Goal: Task Accomplishment & Management: Use online tool/utility

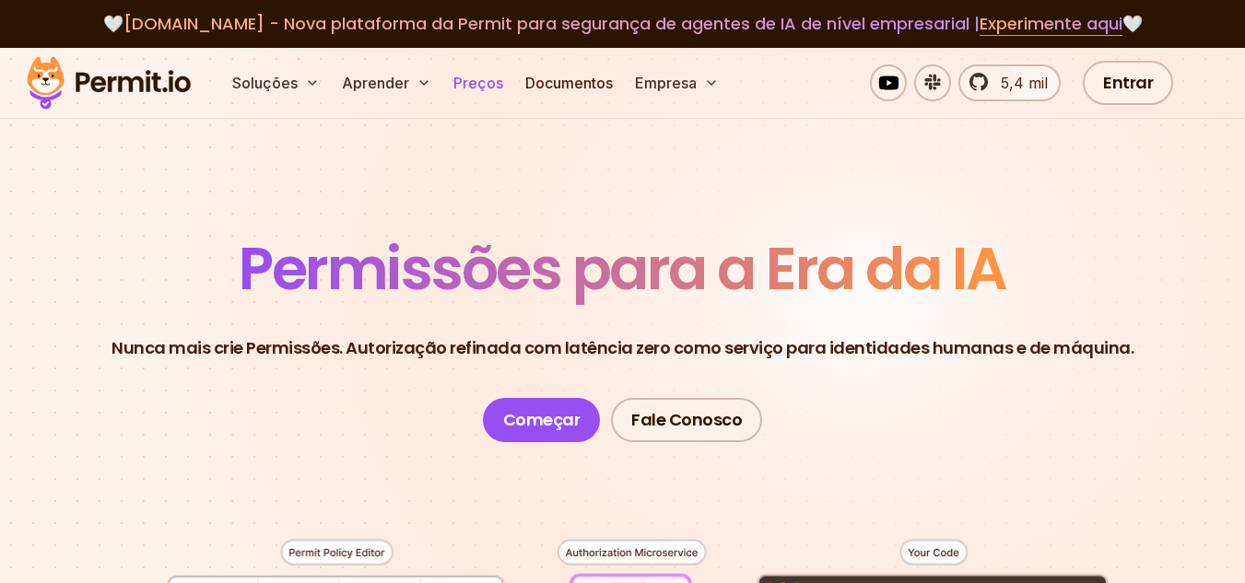
click at [470, 76] on font "Preços" at bounding box center [478, 83] width 50 height 18
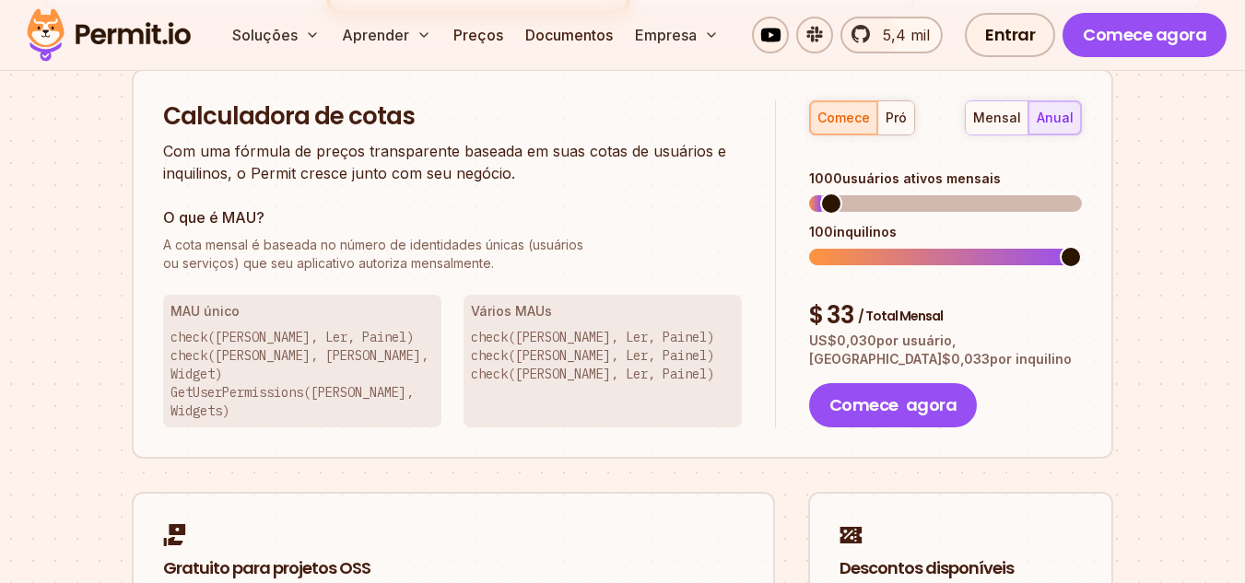
scroll to position [1290, 0]
click at [820, 192] on span at bounding box center [830, 203] width 22 height 22
click at [815, 194] on span at bounding box center [812, 202] width 6 height 17
click at [810, 194] on span at bounding box center [810, 202] width 2 height 17
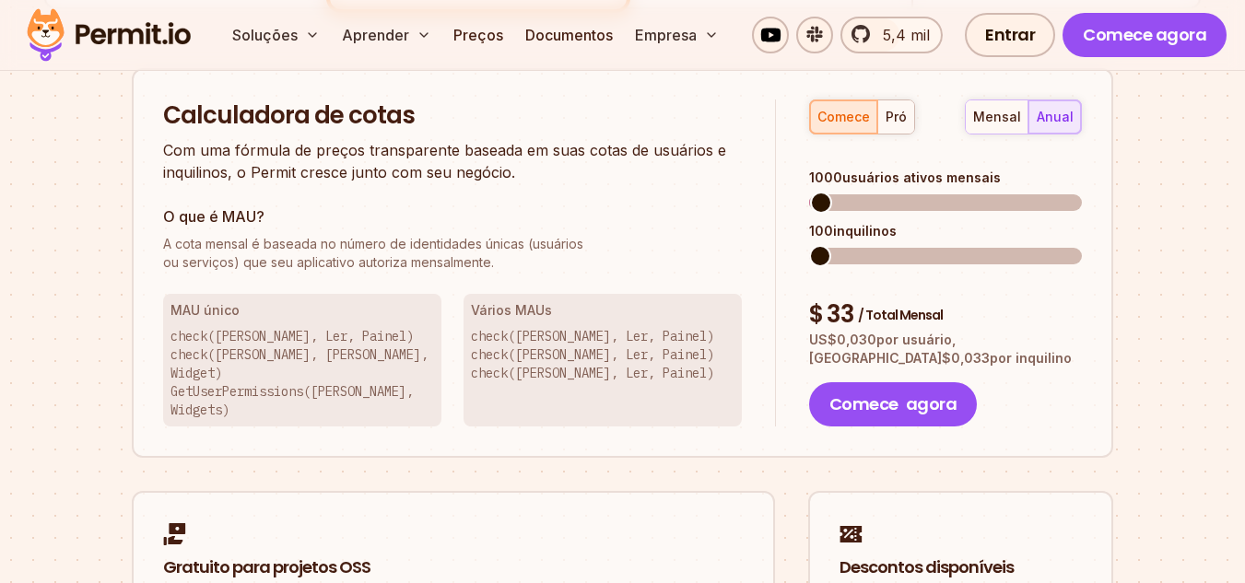
click at [809, 245] on span at bounding box center [820, 256] width 22 height 22
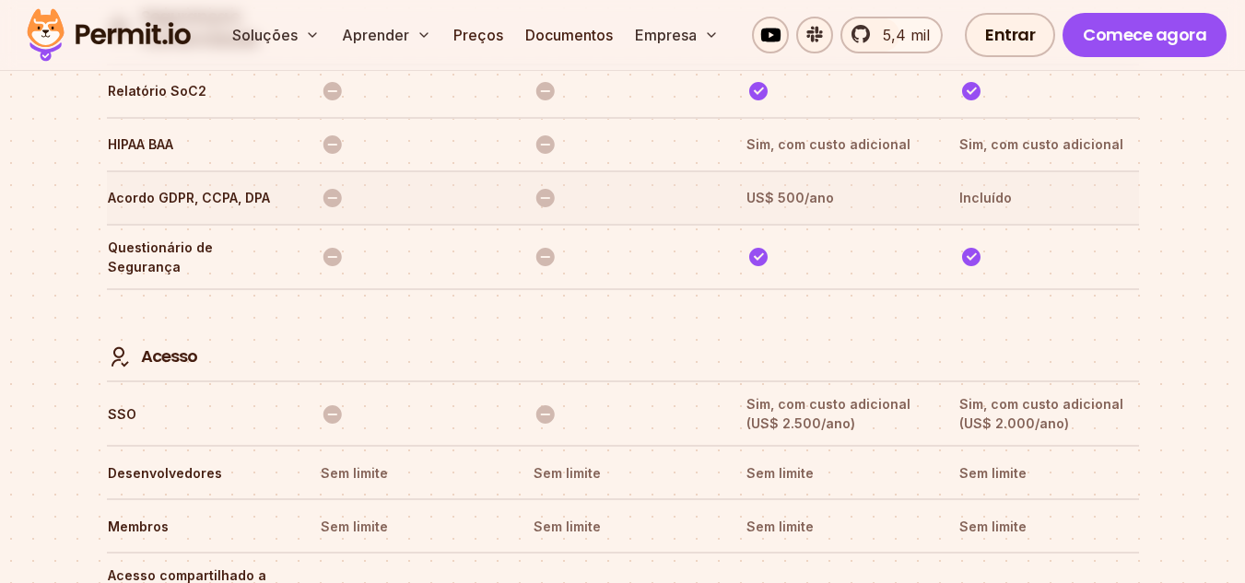
scroll to position [5516, 0]
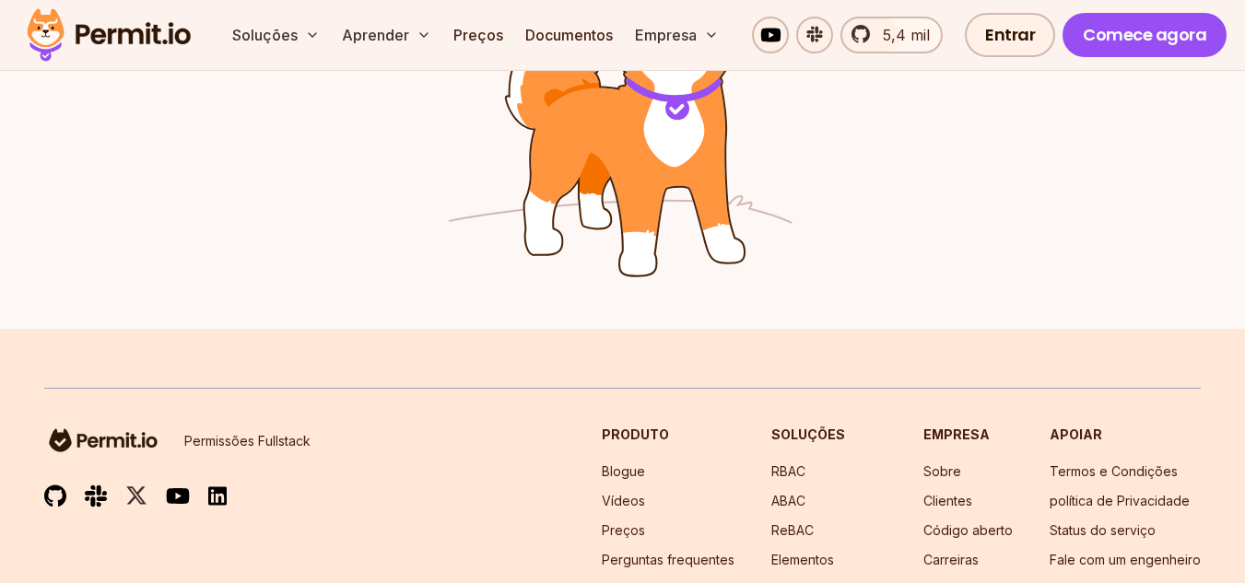
scroll to position [3382, 0]
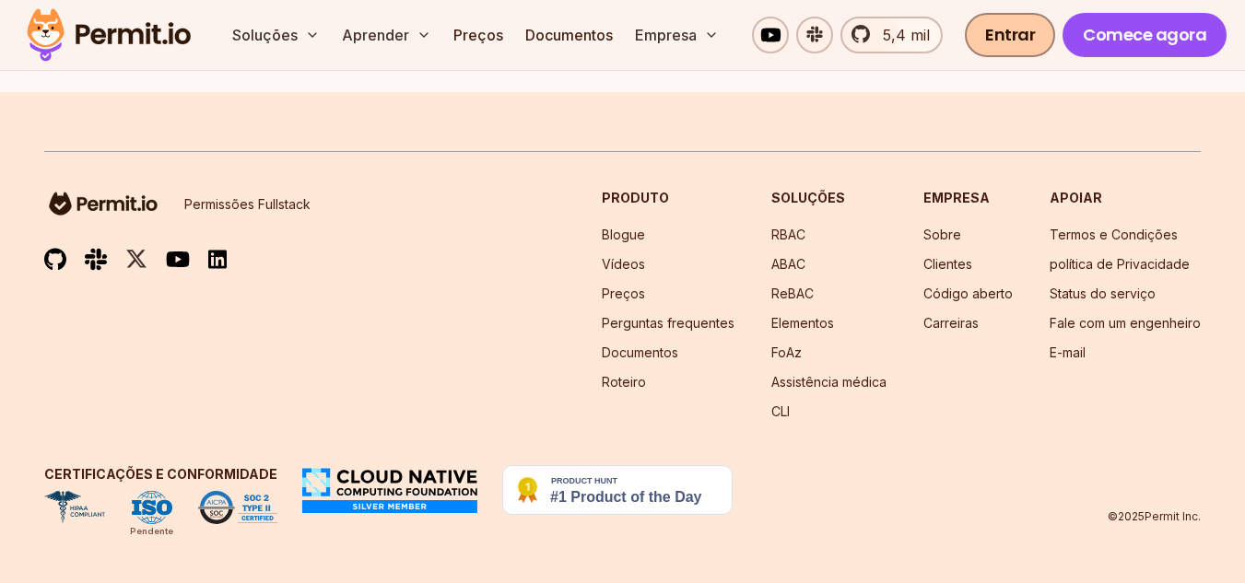
click at [1005, 40] on font "Entrar" at bounding box center [1010, 34] width 50 height 23
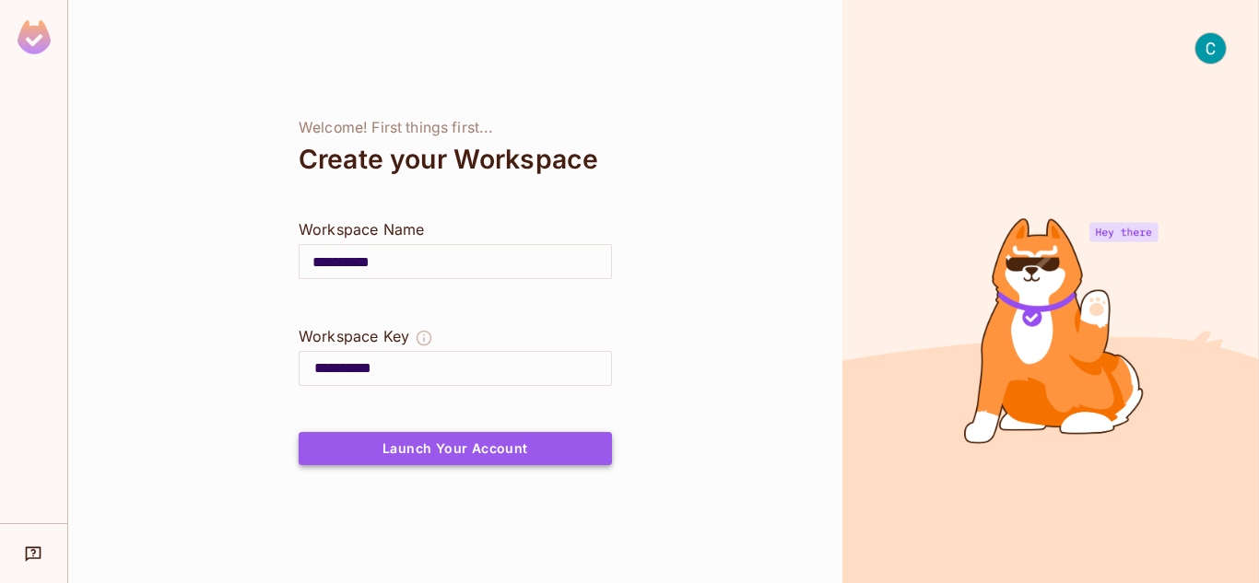
click at [508, 445] on button "Launch Your Account" at bounding box center [455, 448] width 313 height 33
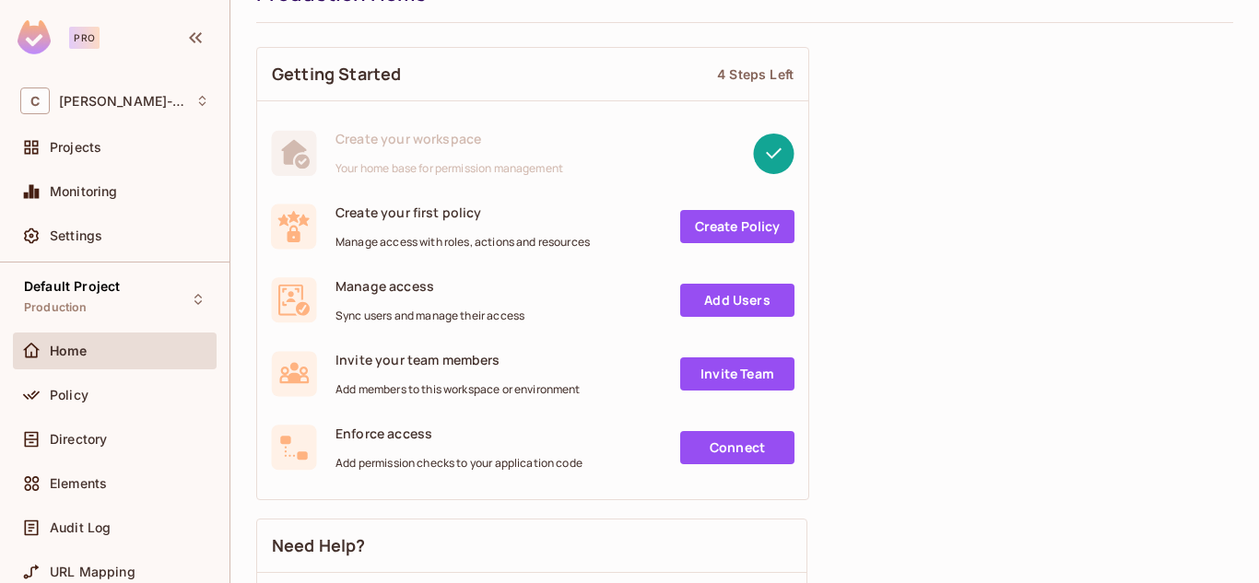
scroll to position [90, 0]
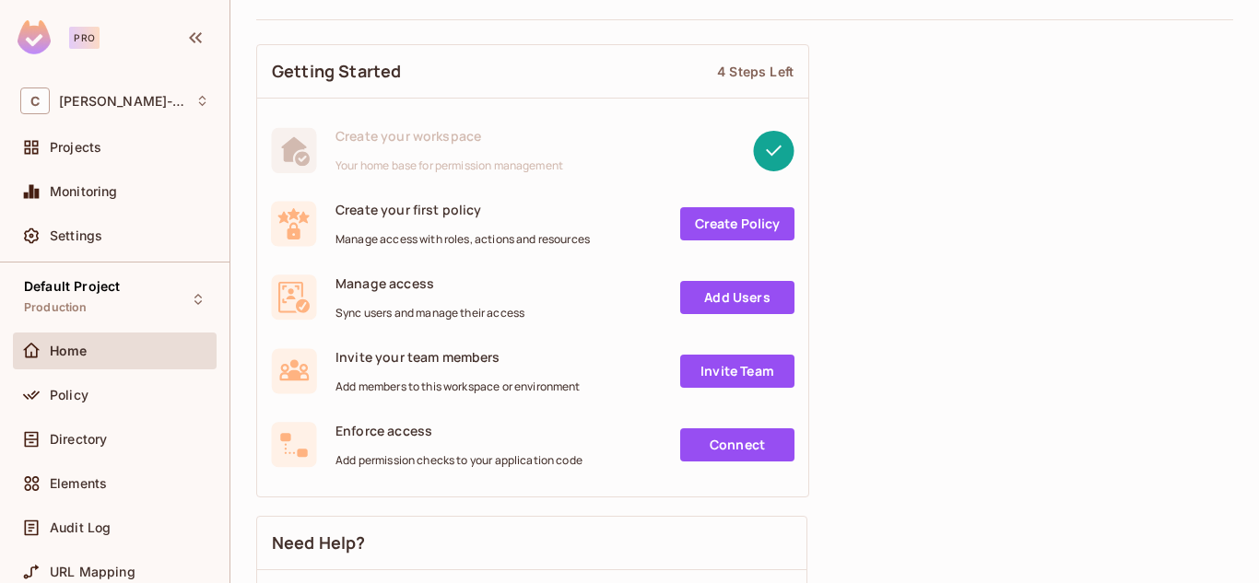
click at [717, 217] on link "Create Policy" at bounding box center [737, 223] width 114 height 33
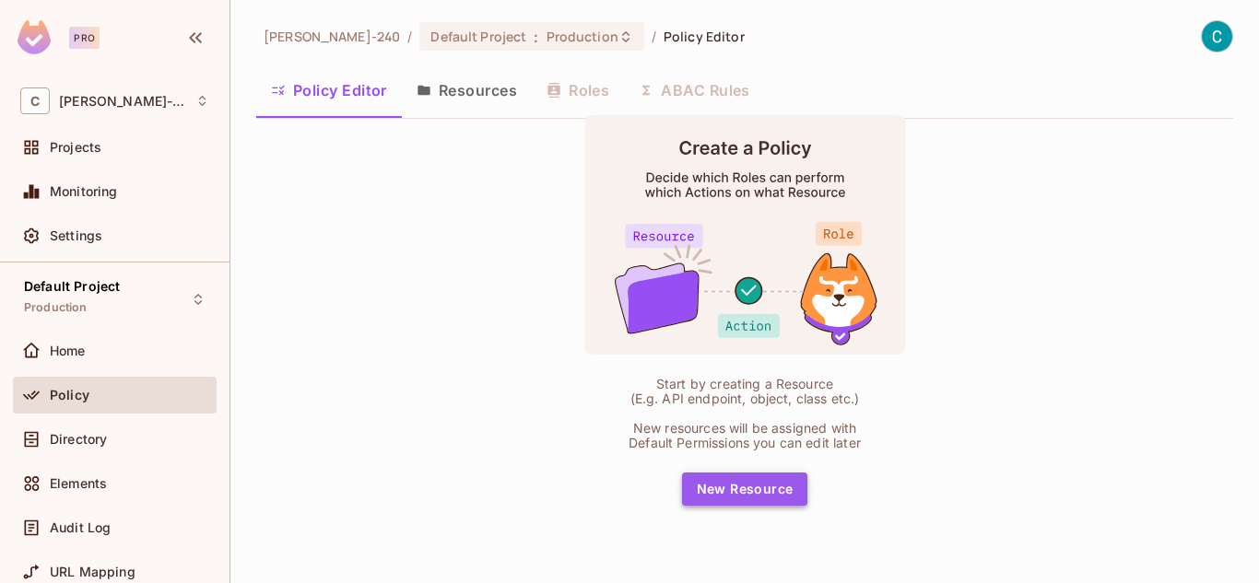
click at [745, 481] on button "New Resource" at bounding box center [745, 489] width 126 height 33
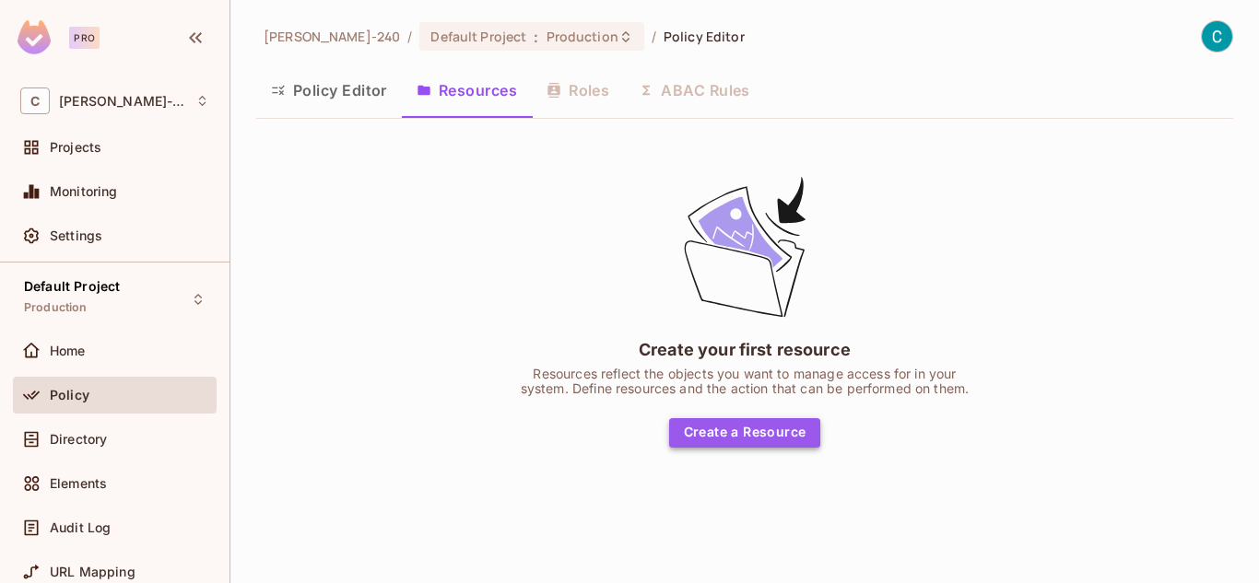
click at [709, 439] on button "Create a Resource" at bounding box center [745, 432] width 152 height 29
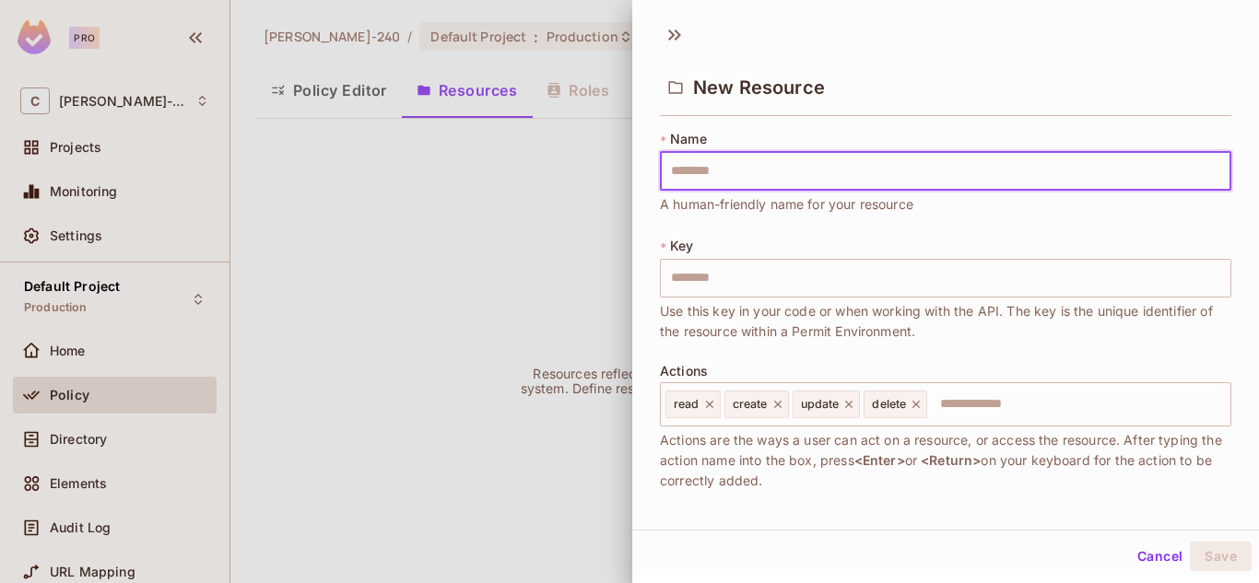
type input "*"
type input "***"
type input "*****"
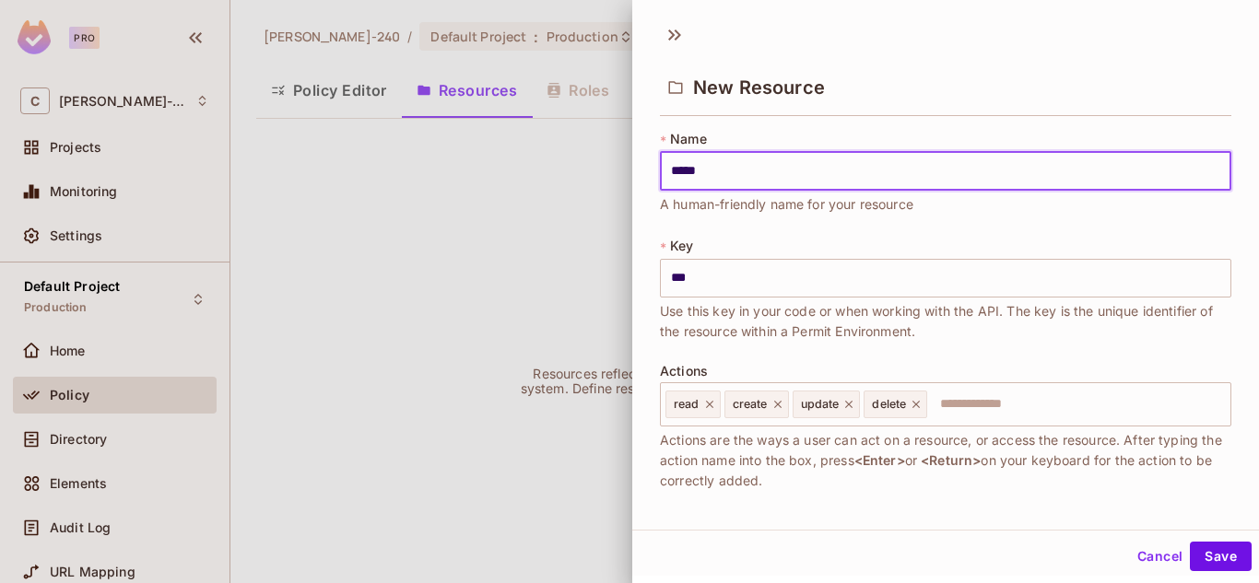
type input "*****"
type input "******"
type input "*******"
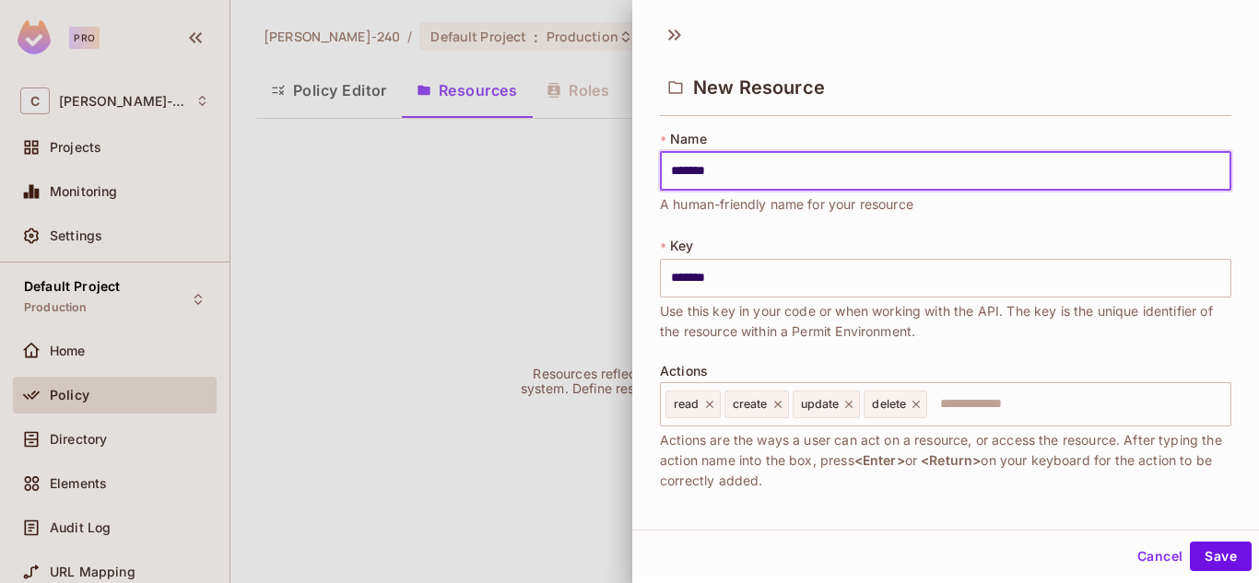
type input "********"
type input "*********"
type input "**********"
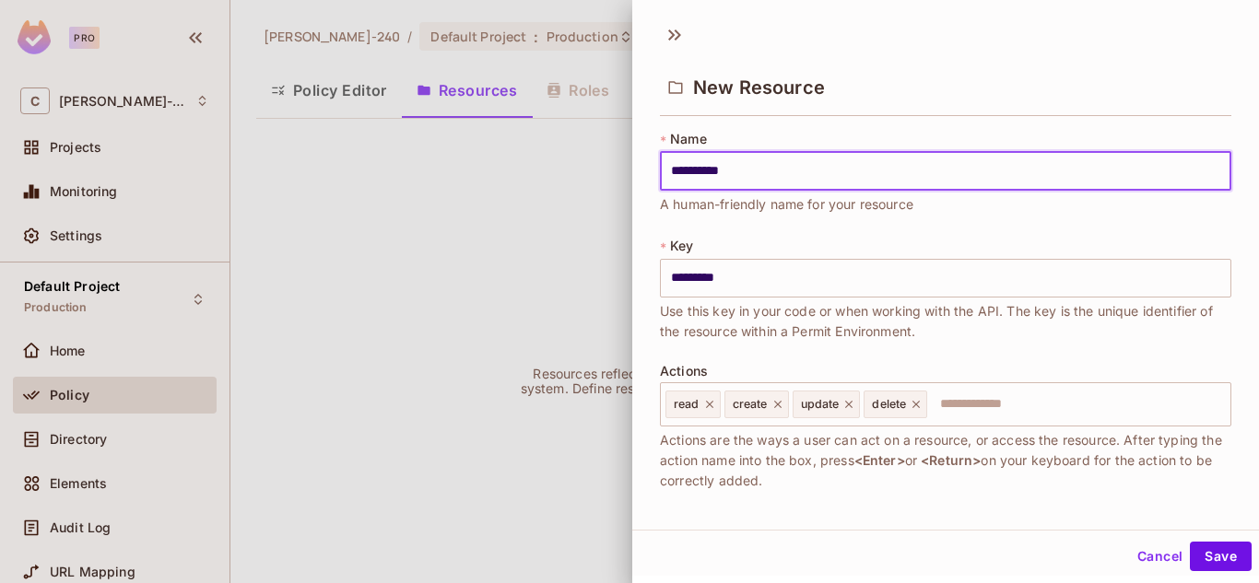
type input "**********"
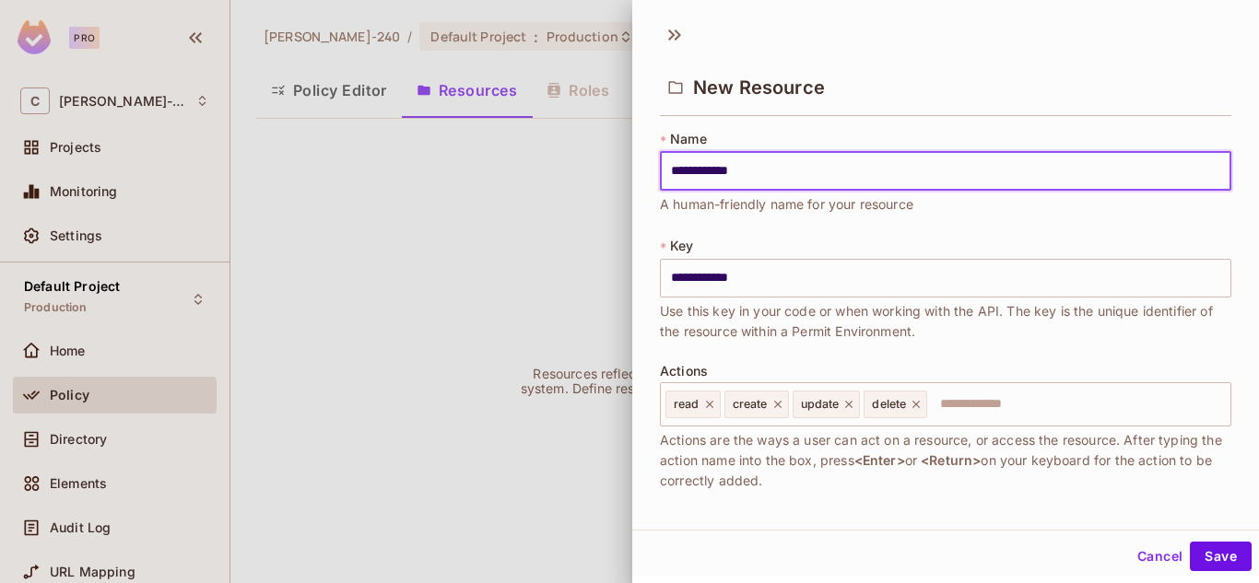
type input "**********"
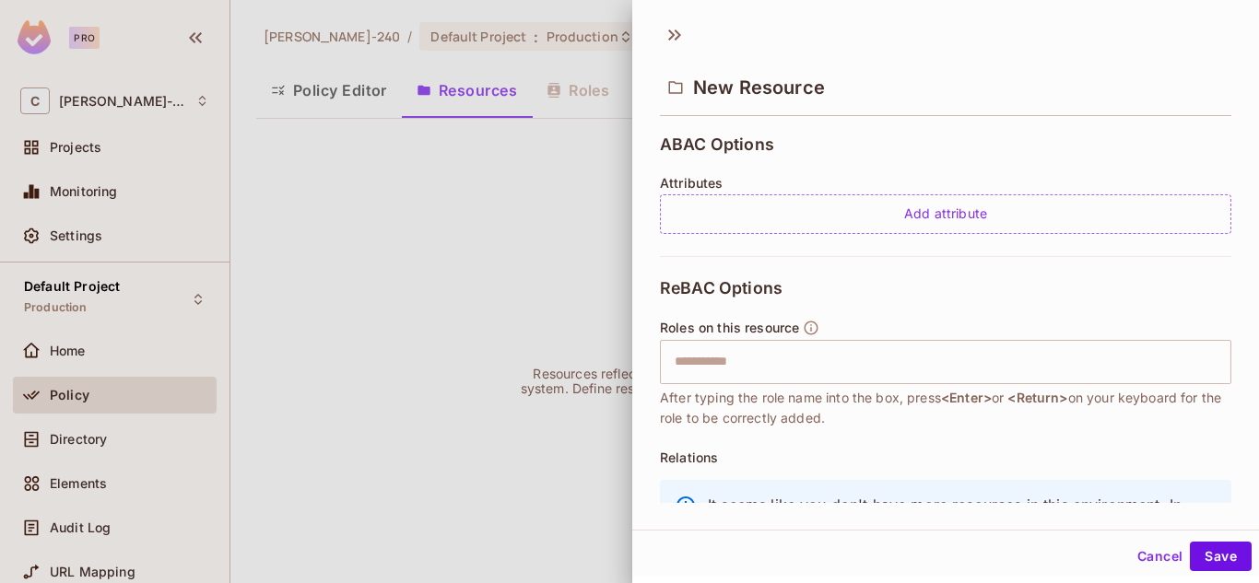
scroll to position [501, 0]
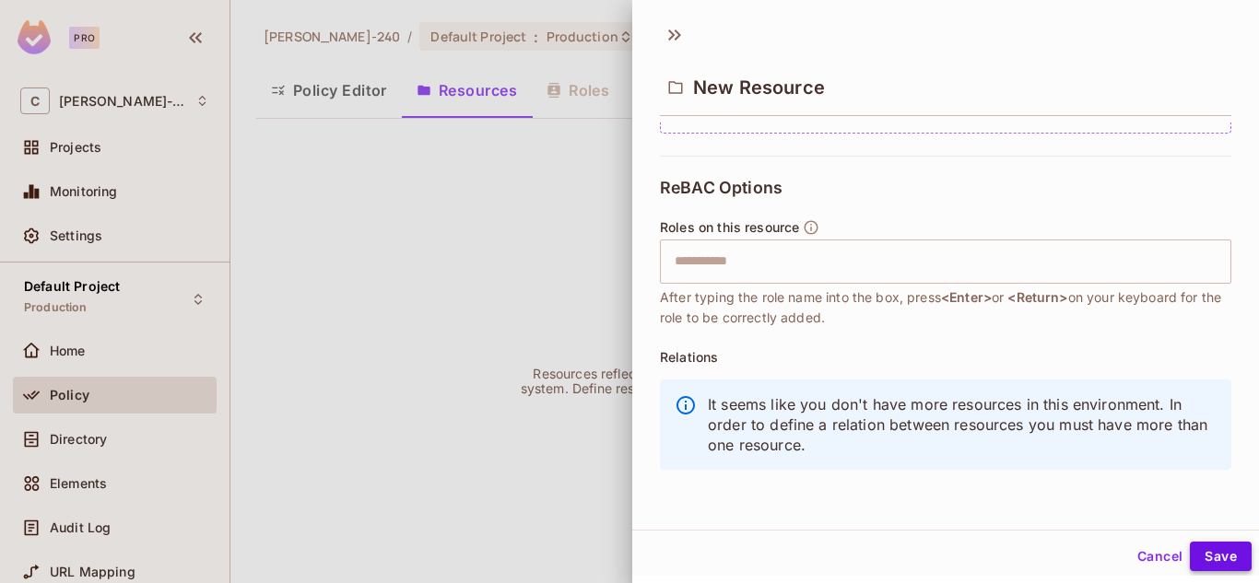
type input "**********"
click at [1200, 550] on button "Save" at bounding box center [1220, 556] width 62 height 29
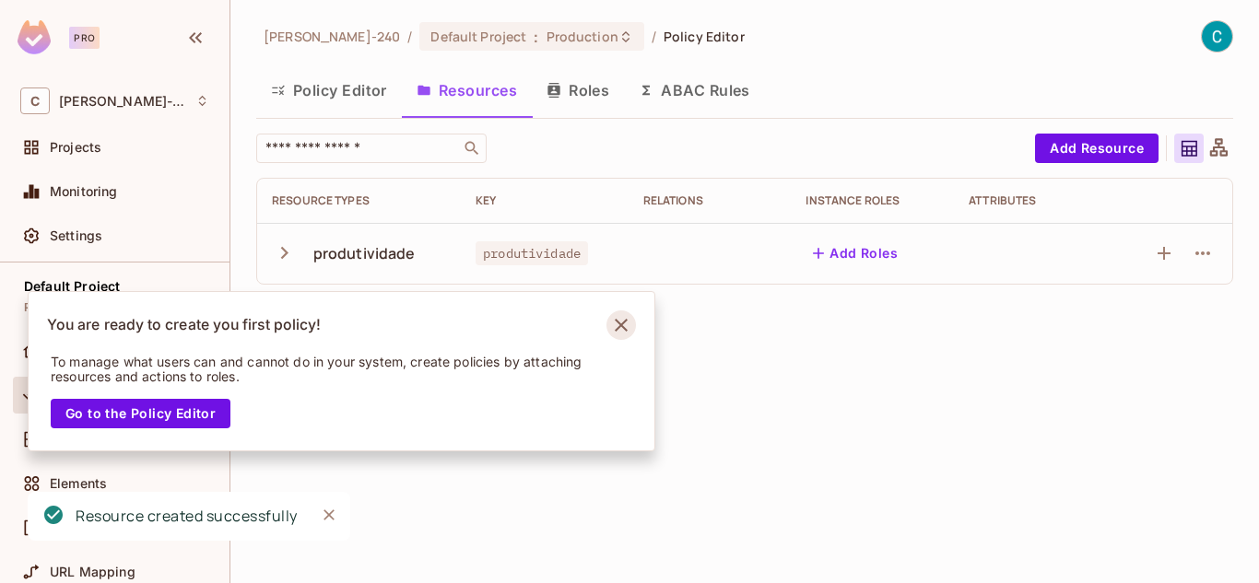
click at [621, 321] on icon "Notifications Alt+T" at bounding box center [620, 324] width 29 height 29
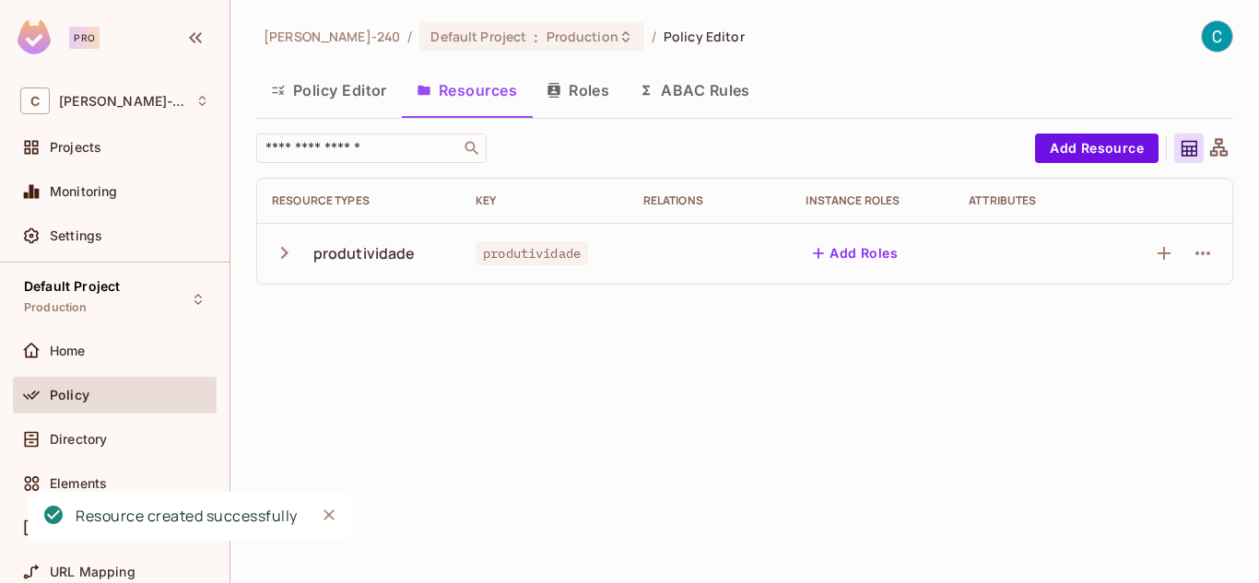
click at [270, 257] on td "produtividade" at bounding box center [359, 253] width 204 height 61
click at [287, 240] on icon "button" at bounding box center [284, 252] width 25 height 25
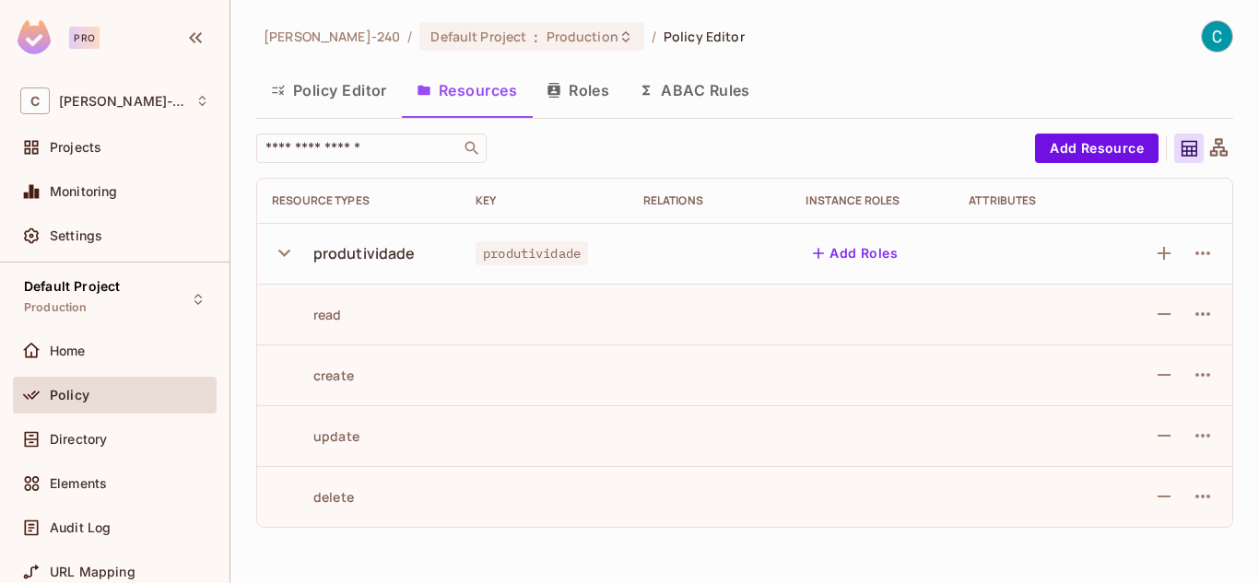
click at [287, 240] on icon "button" at bounding box center [284, 252] width 25 height 25
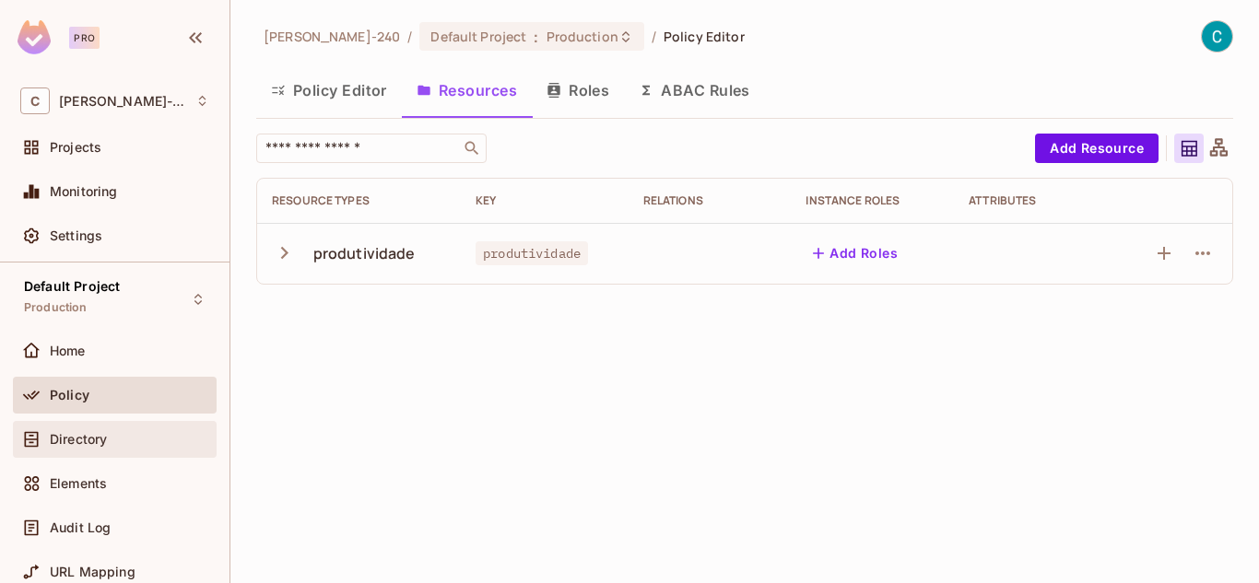
click at [117, 432] on div "Directory" at bounding box center [129, 439] width 159 height 15
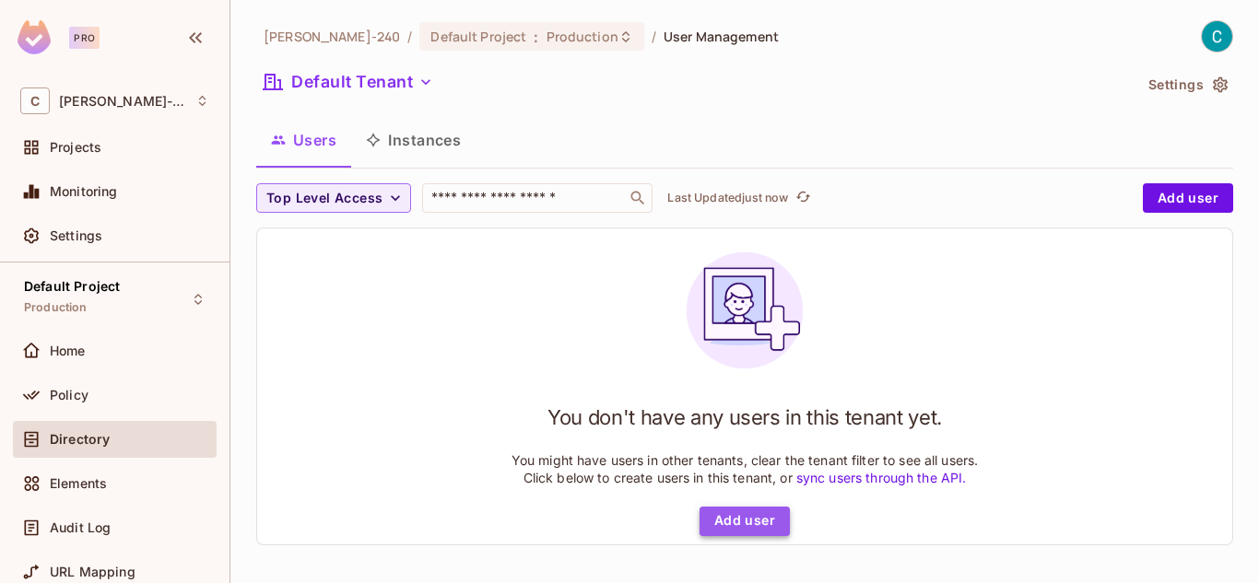
click at [732, 508] on button "Add user" at bounding box center [744, 521] width 90 height 29
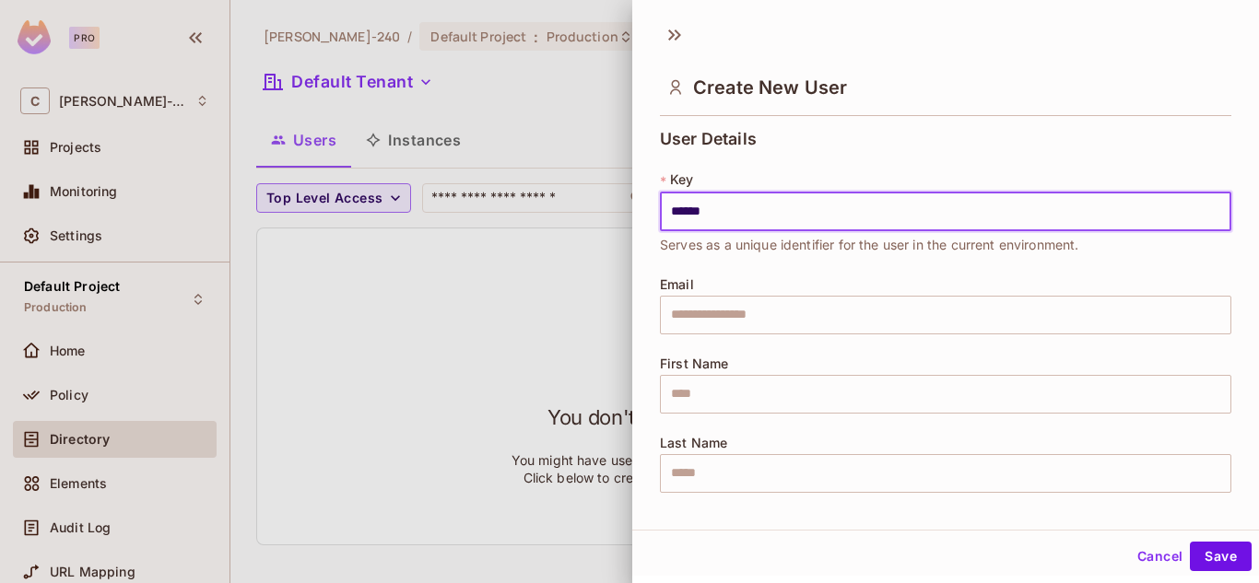
type input "******"
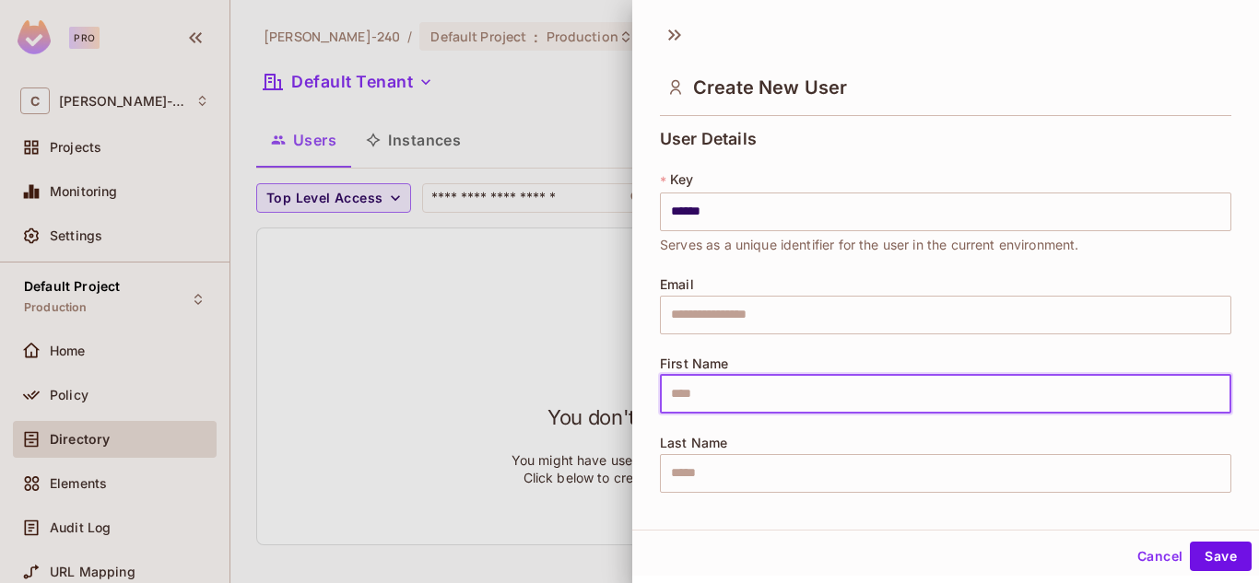
type input "*"
type input "******"
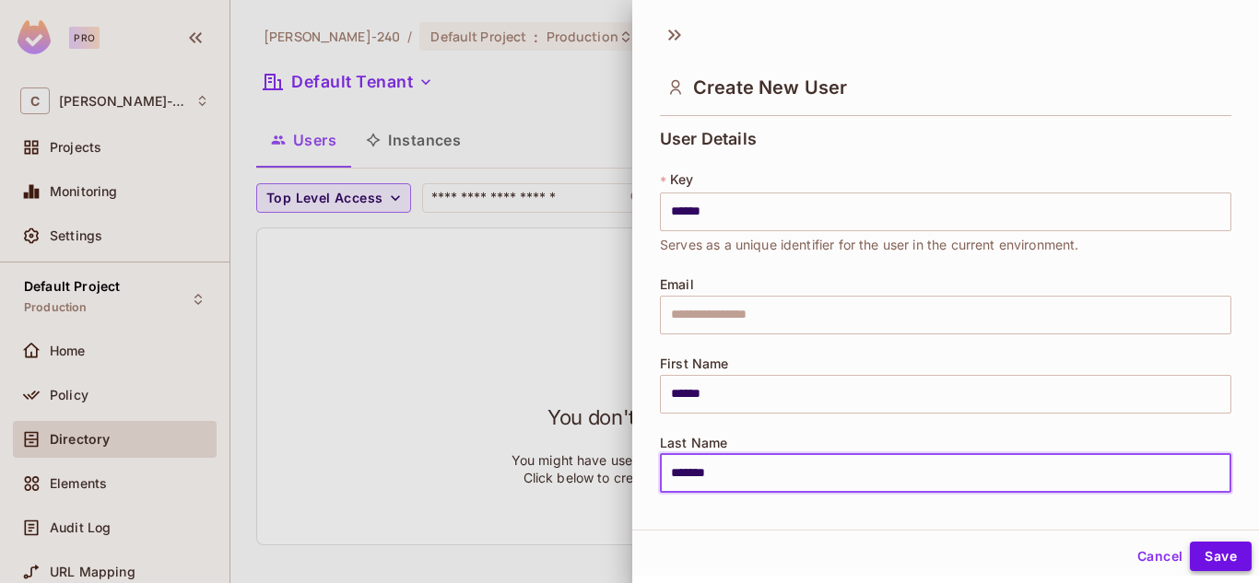
type input "*******"
click at [1214, 565] on button "Save" at bounding box center [1220, 556] width 62 height 29
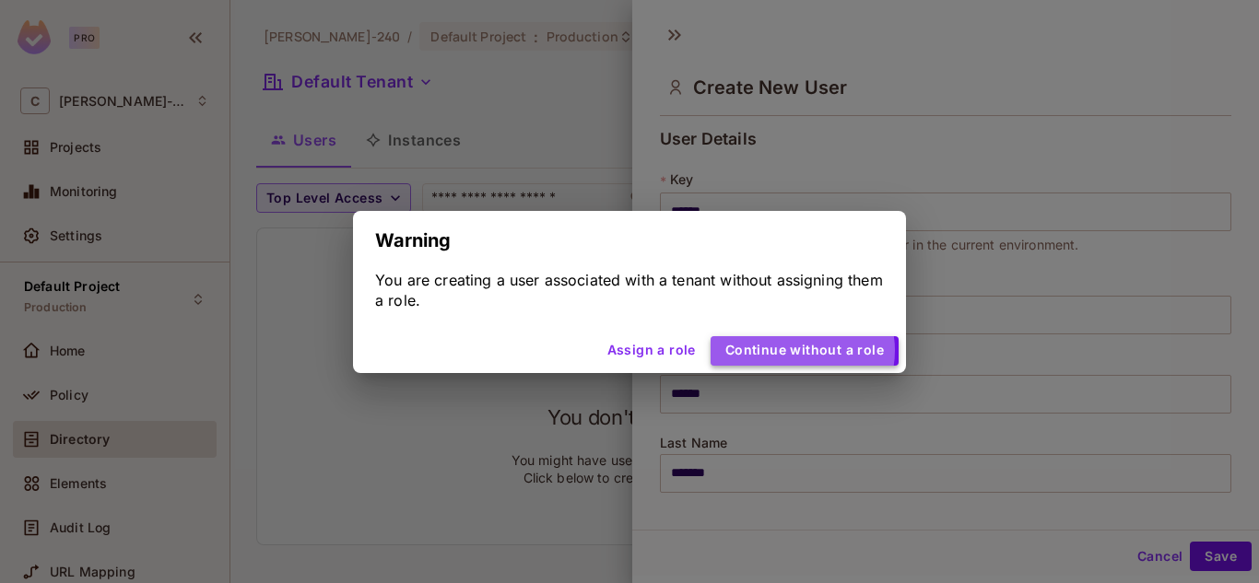
click at [804, 350] on button "Continue without a role" at bounding box center [804, 350] width 188 height 29
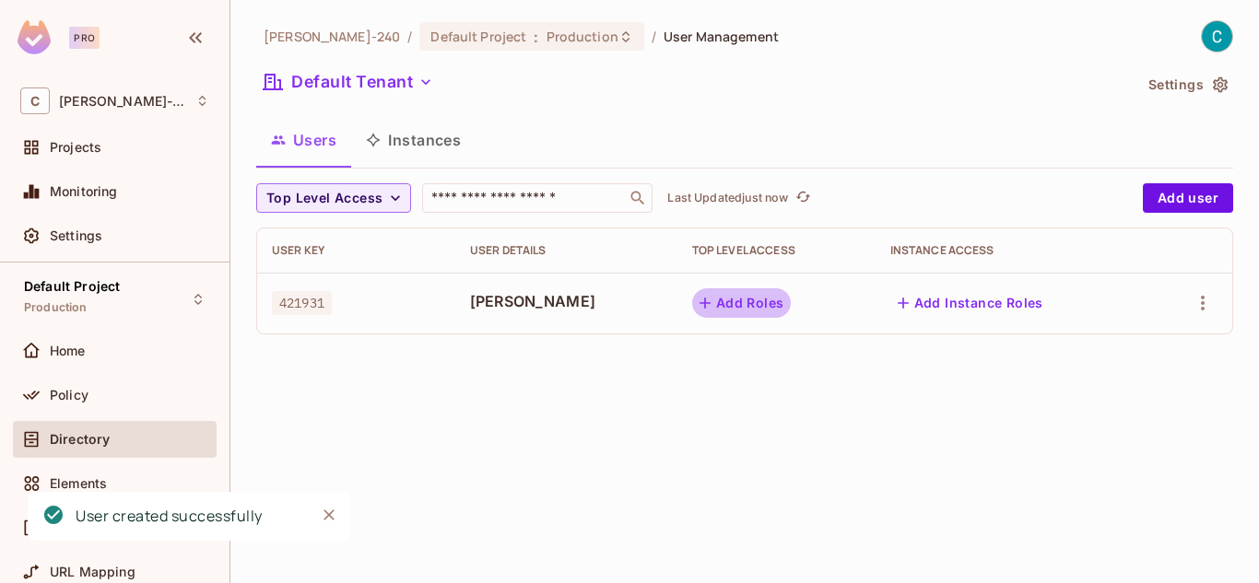
click at [709, 308] on button "Add Roles" at bounding box center [742, 302] width 100 height 29
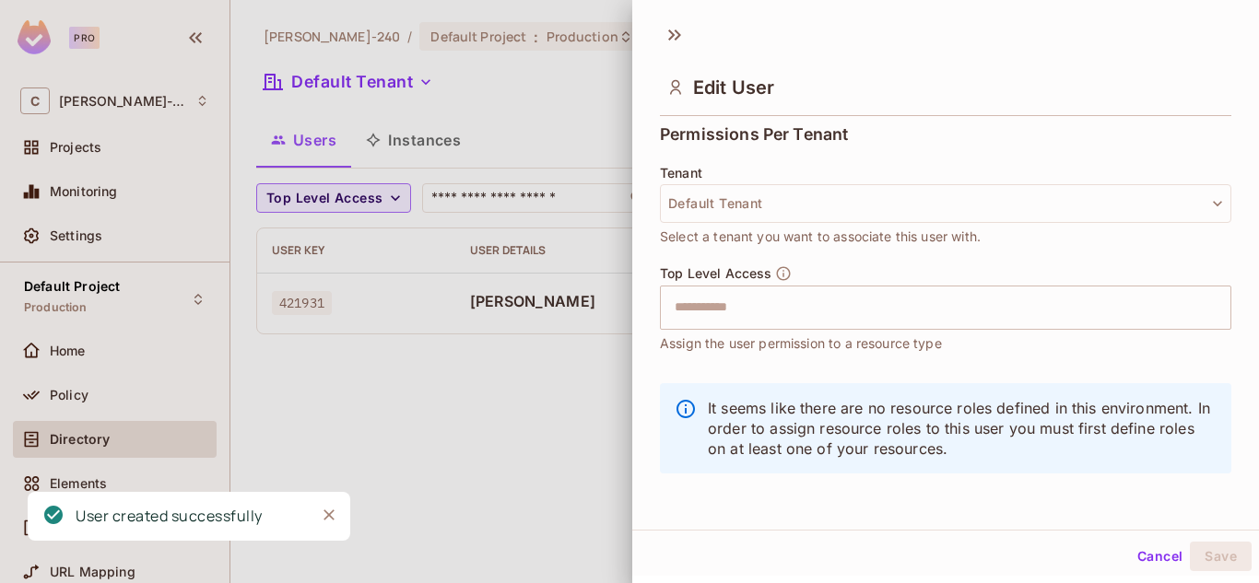
scroll to position [3, 0]
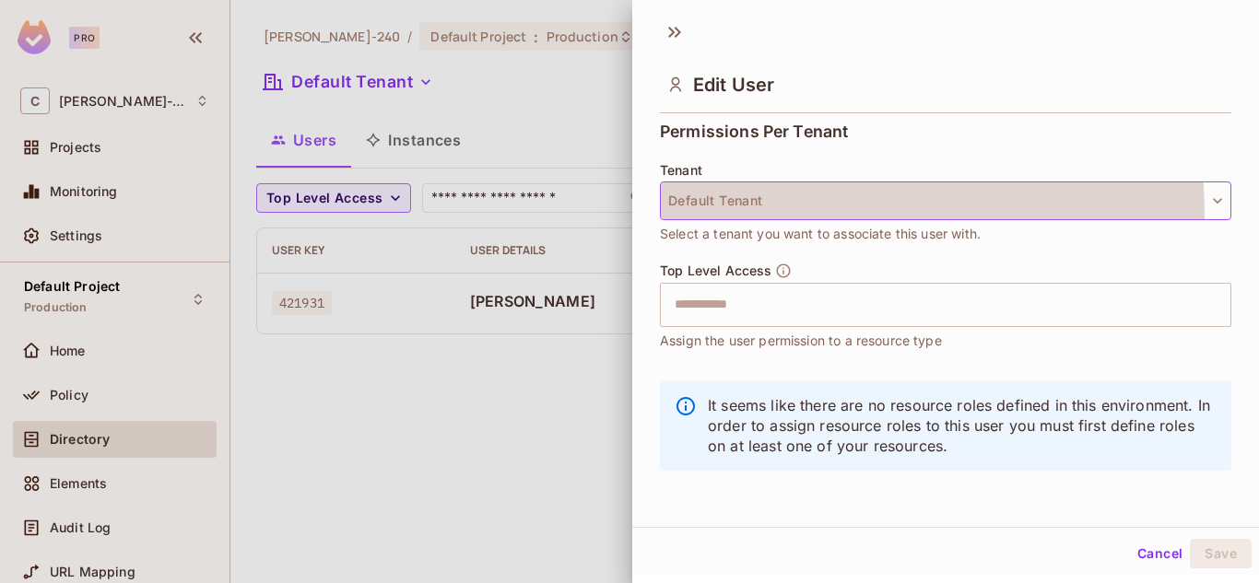
click at [716, 217] on button "Default Tenant" at bounding box center [945, 201] width 571 height 39
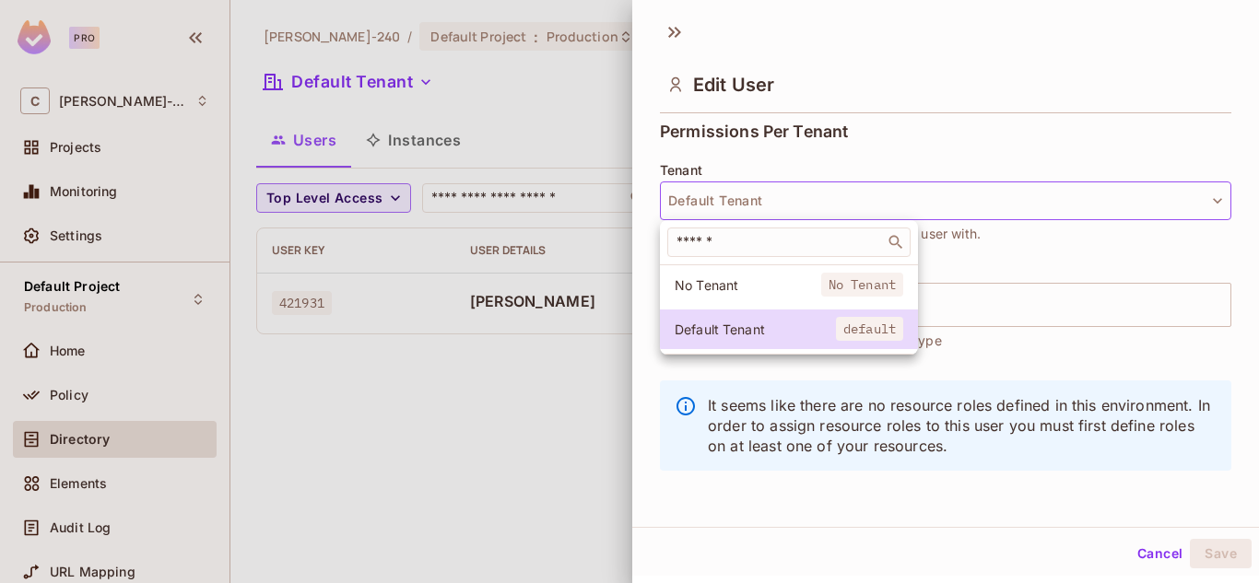
click at [1003, 242] on div at bounding box center [629, 291] width 1259 height 583
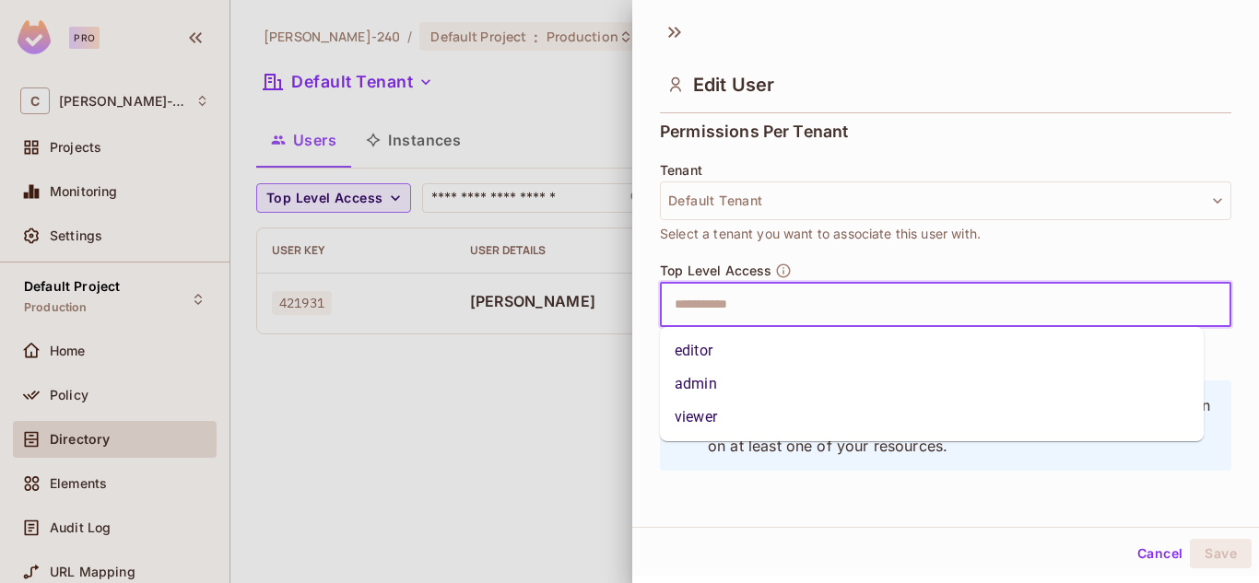
click at [950, 306] on input "text" at bounding box center [929, 305] width 532 height 37
click at [815, 391] on li "admin" at bounding box center [932, 384] width 544 height 33
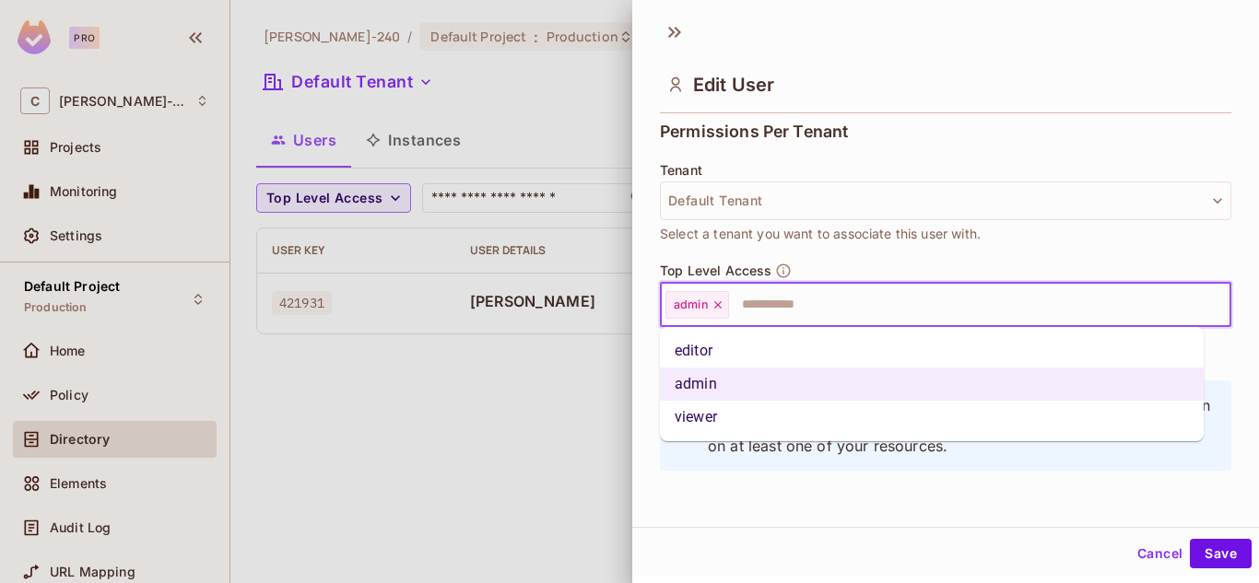
click at [826, 316] on input "text" at bounding box center [963, 305] width 464 height 37
click at [798, 345] on li "editor" at bounding box center [932, 350] width 544 height 33
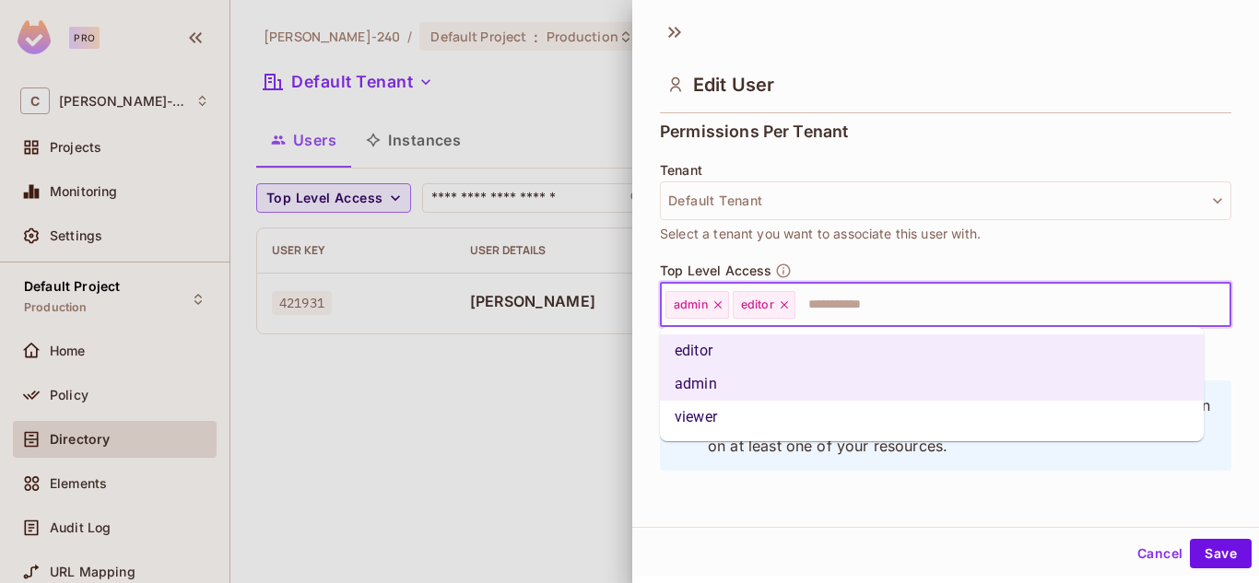
click at [844, 317] on input "text" at bounding box center [996, 305] width 398 height 37
click at [807, 412] on li "viewer" at bounding box center [932, 417] width 544 height 33
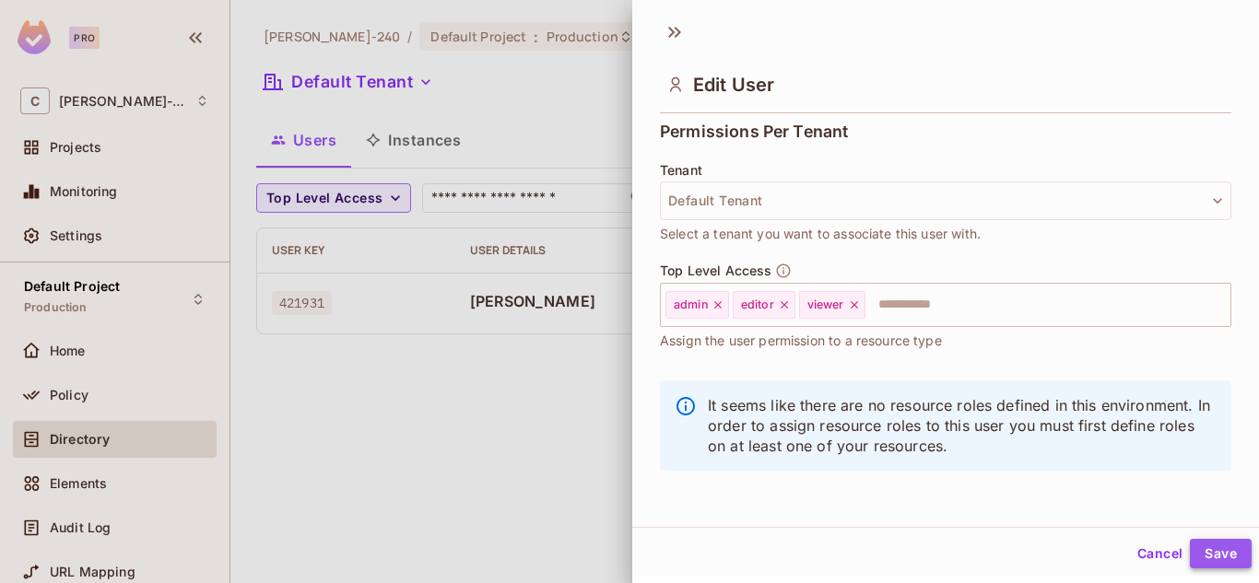
click at [1189, 542] on button "Save" at bounding box center [1220, 553] width 62 height 29
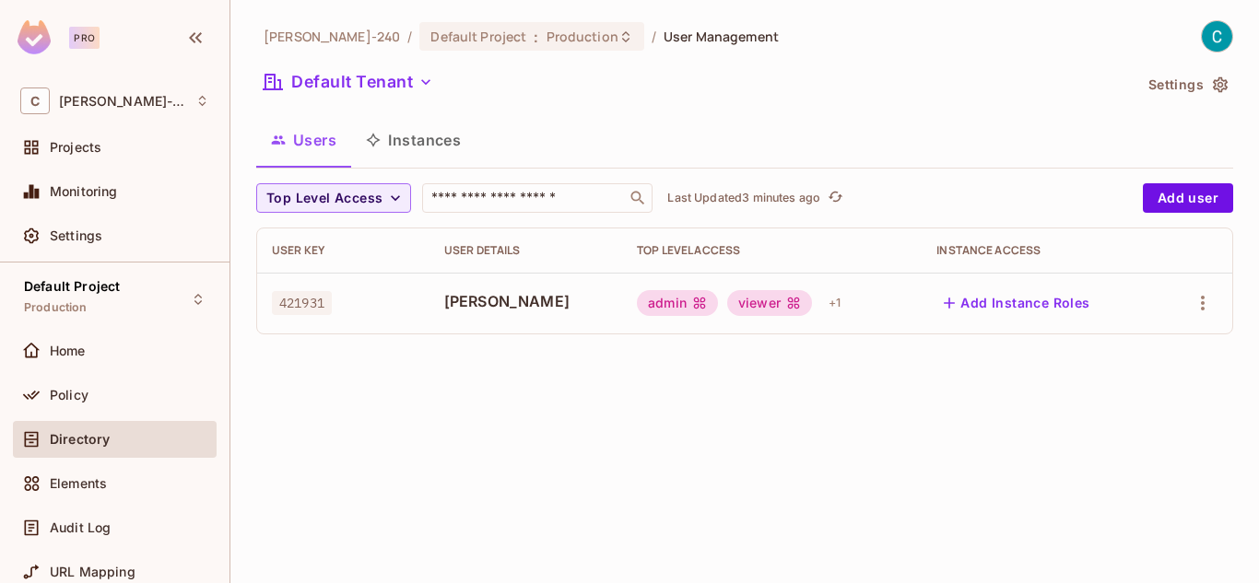
click at [410, 136] on button "Instances" at bounding box center [413, 140] width 124 height 46
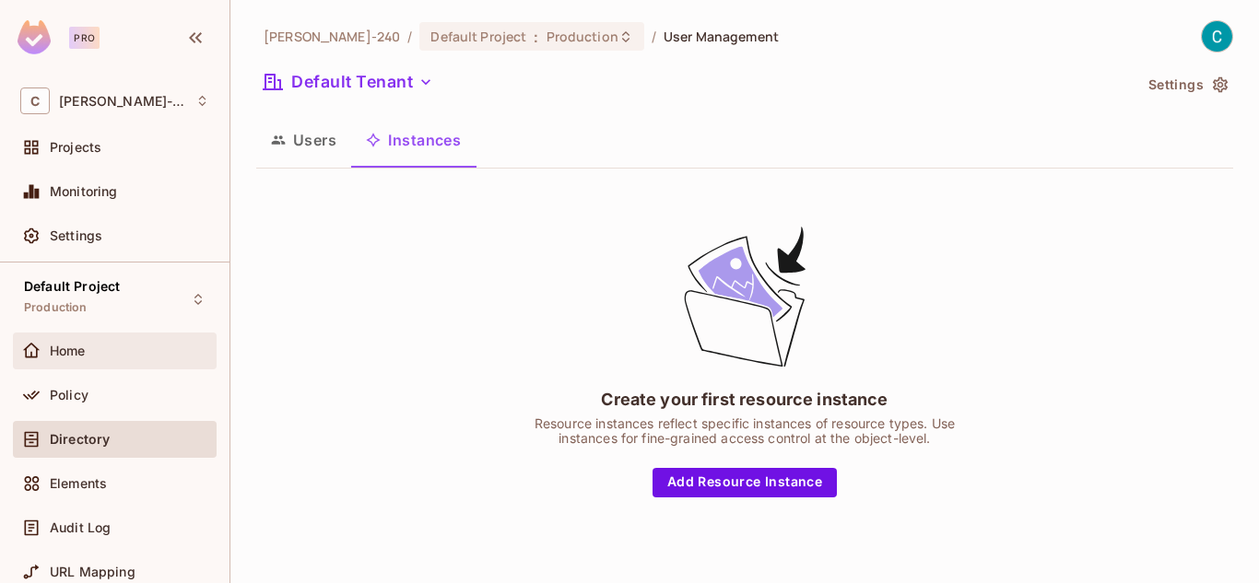
click at [158, 335] on div "Home" at bounding box center [115, 351] width 204 height 37
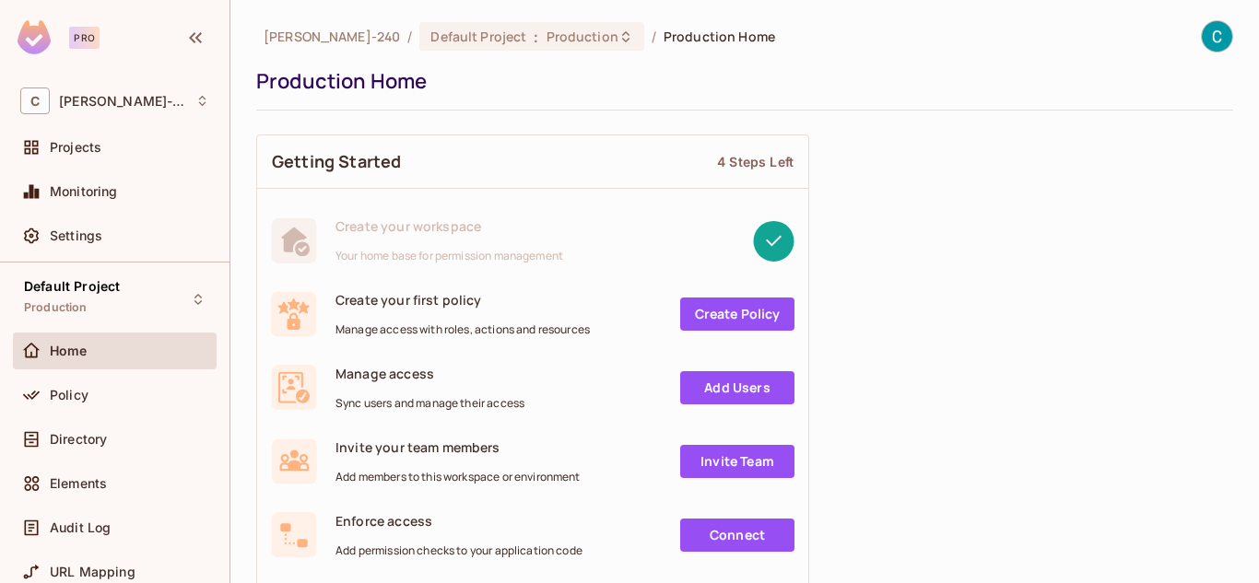
click at [720, 316] on link "Create Policy" at bounding box center [737, 314] width 114 height 33
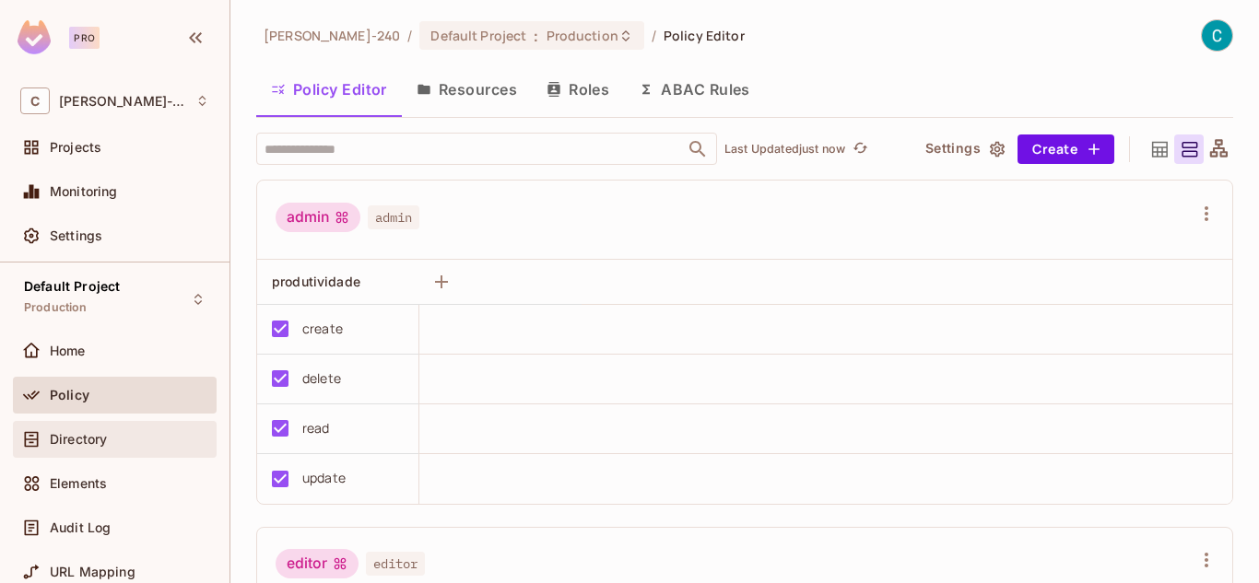
click at [165, 433] on div "Directory" at bounding box center [129, 439] width 159 height 15
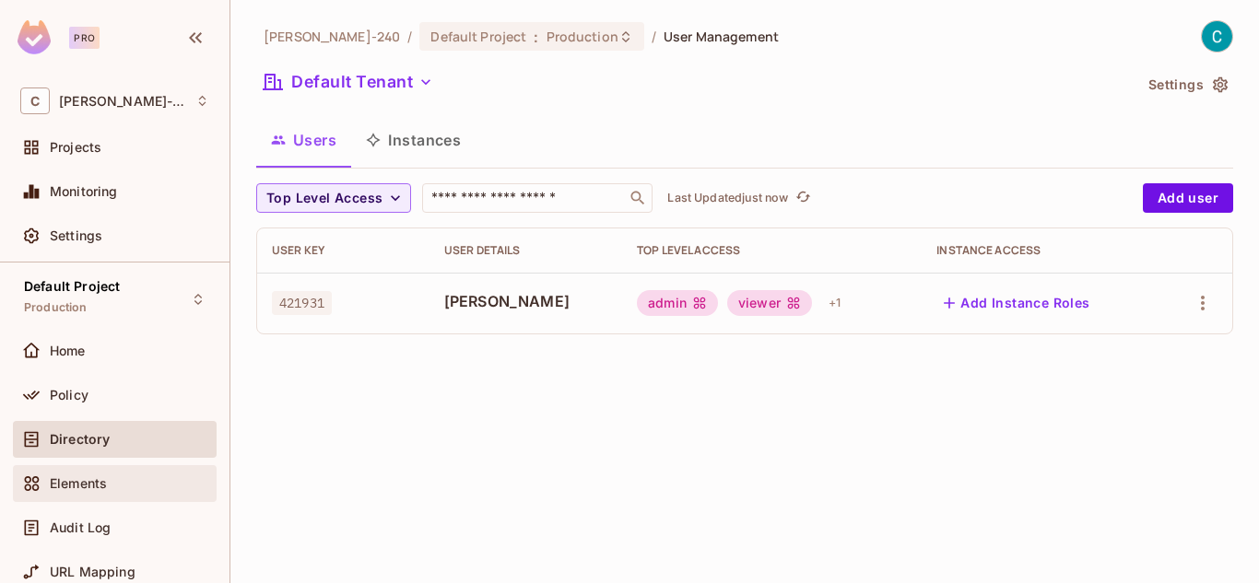
click at [145, 467] on div "Elements" at bounding box center [115, 483] width 204 height 37
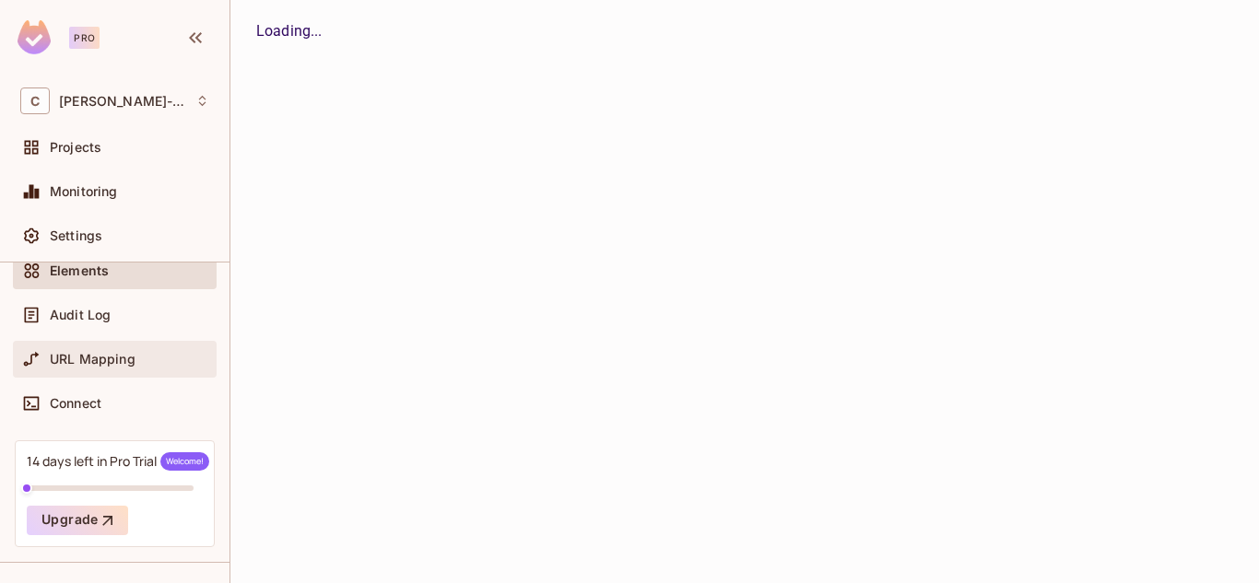
scroll to position [230, 0]
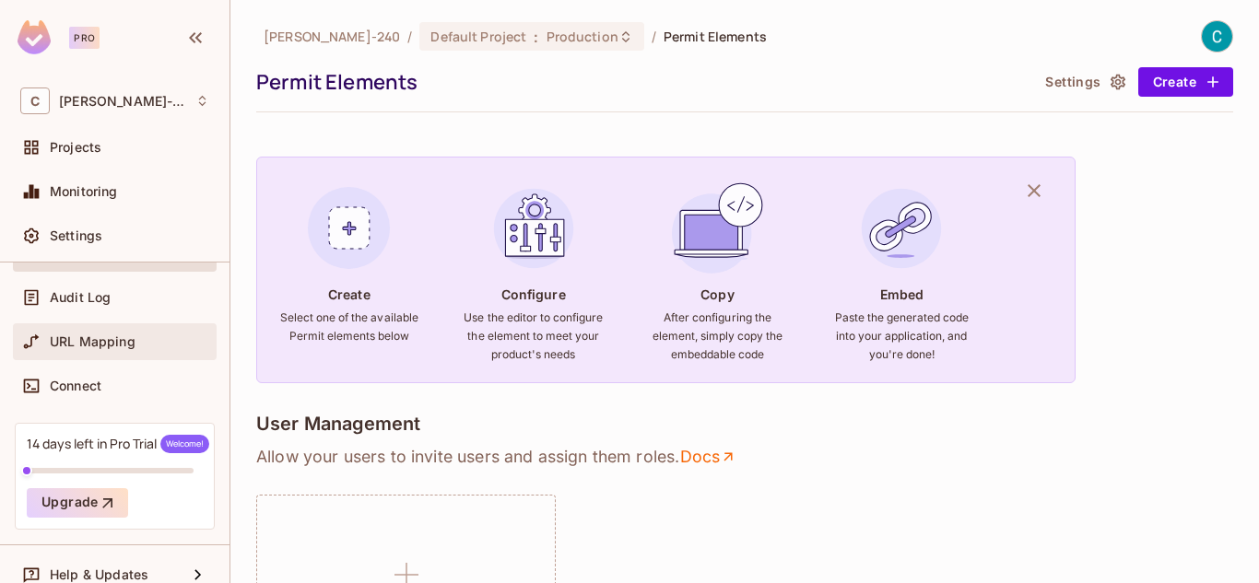
click at [114, 344] on span "URL Mapping" at bounding box center [93, 341] width 86 height 15
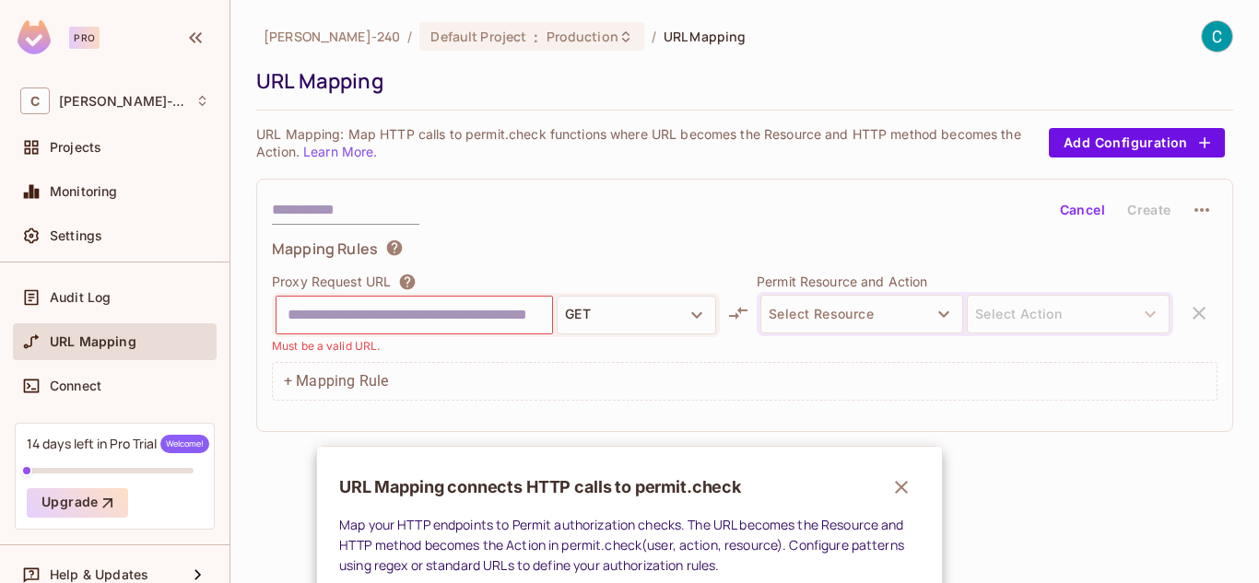
click at [389, 248] on div at bounding box center [629, 291] width 1259 height 583
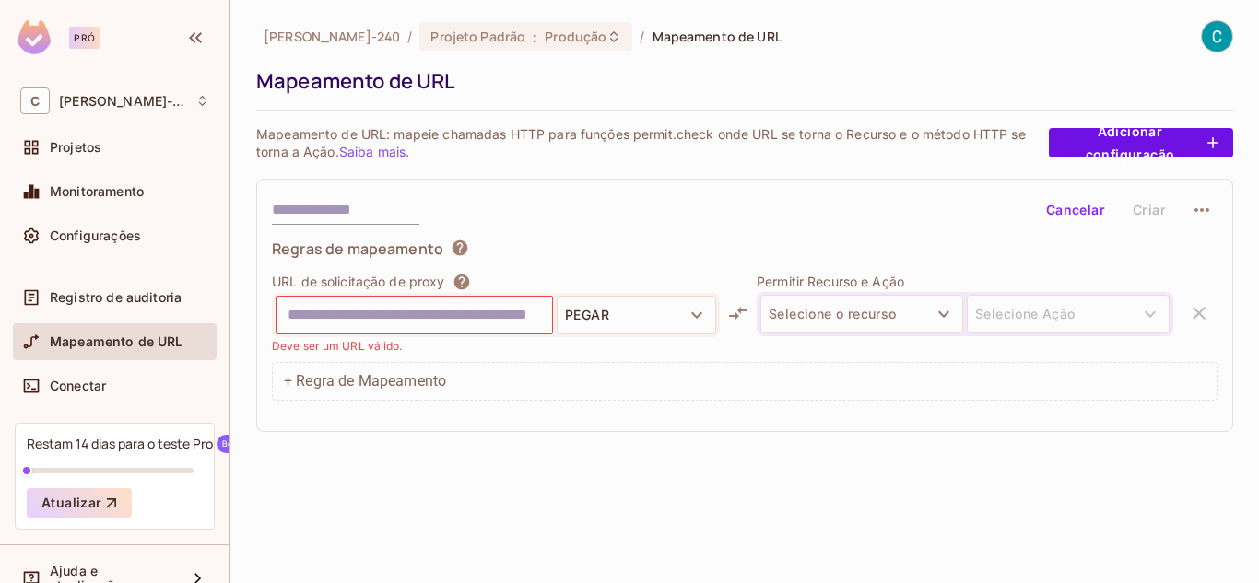
click at [524, 215] on div "Cancelar Criar" at bounding box center [744, 209] width 945 height 31
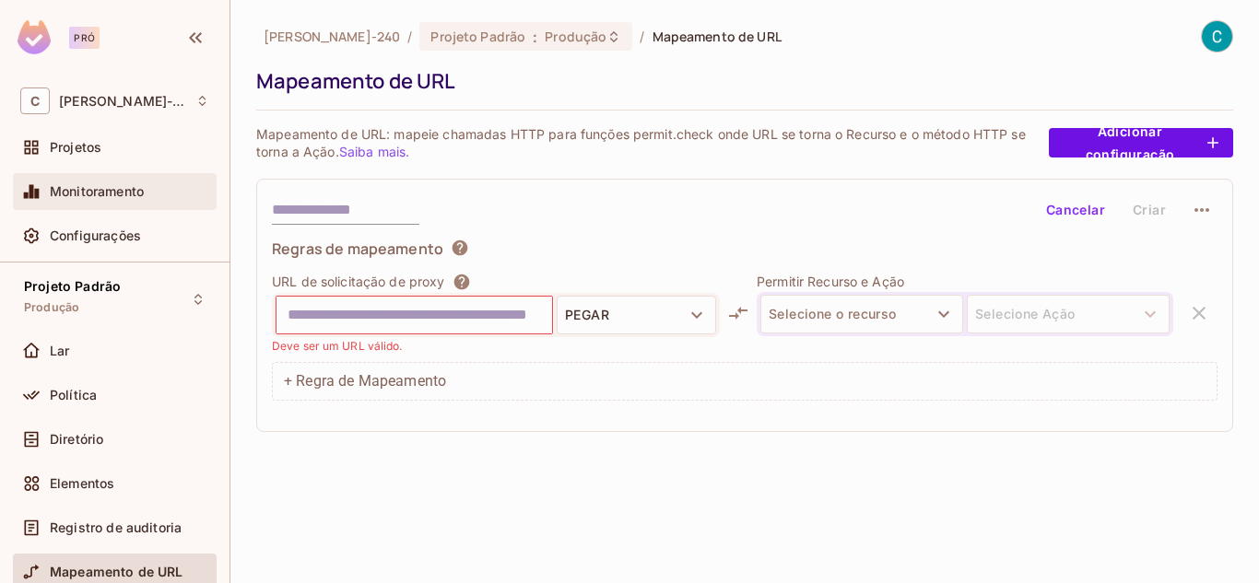
click at [125, 176] on div "Monitoramento" at bounding box center [115, 191] width 204 height 37
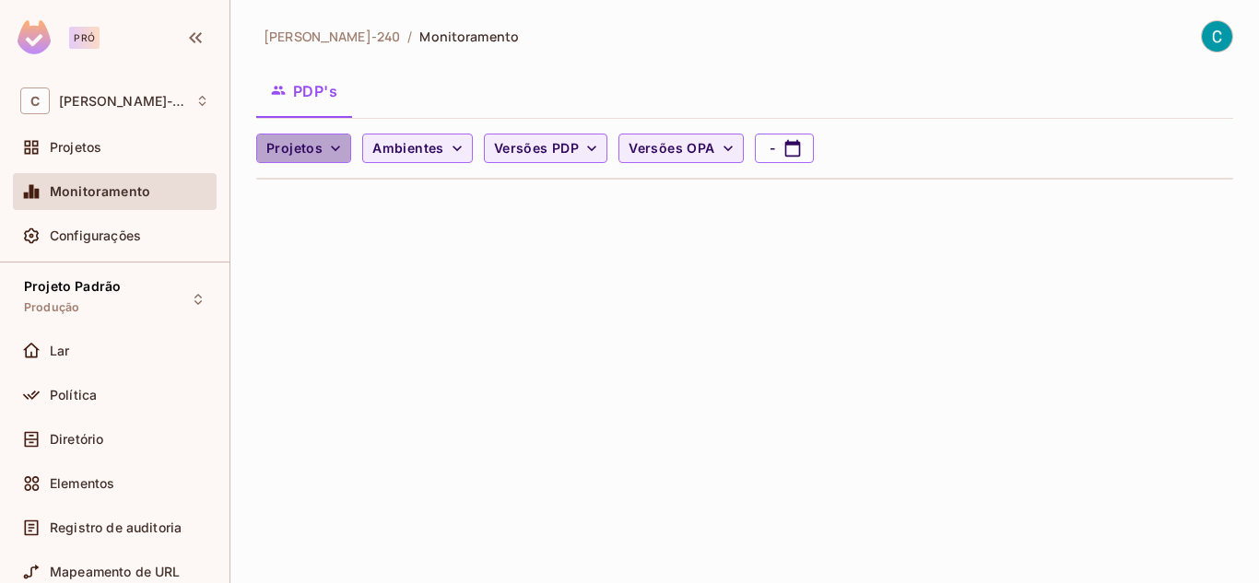
click at [299, 155] on font "Projetos" at bounding box center [294, 148] width 56 height 16
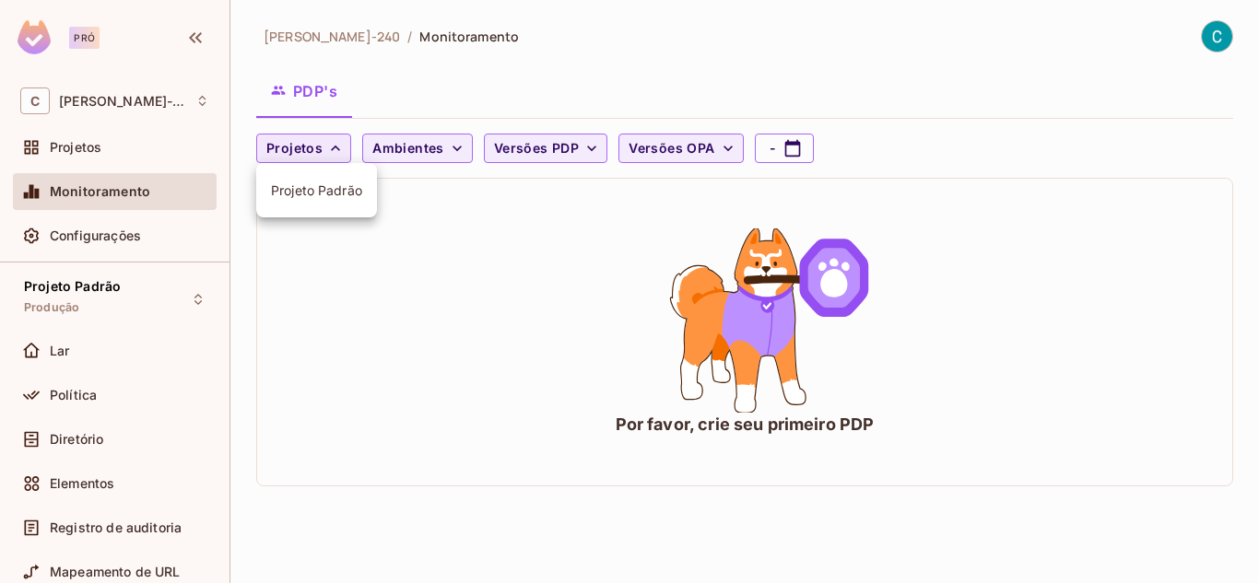
click at [299, 155] on div at bounding box center [629, 291] width 1259 height 583
click at [842, 284] on icon "animação" at bounding box center [833, 283] width 27 height 29
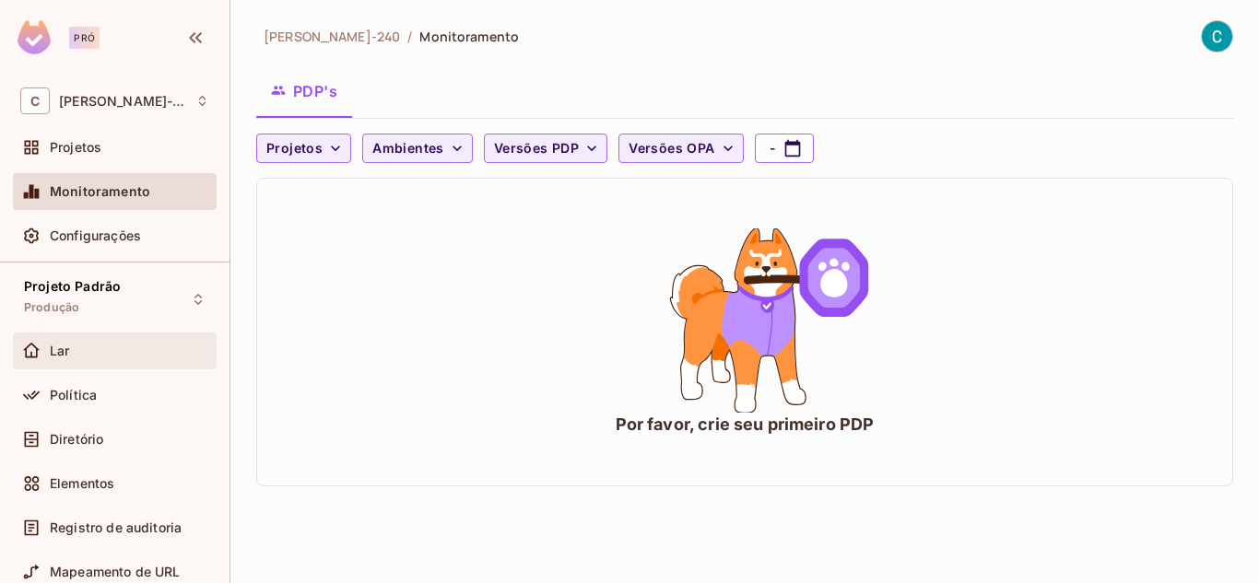
click at [128, 338] on div "Lar" at bounding box center [115, 351] width 204 height 37
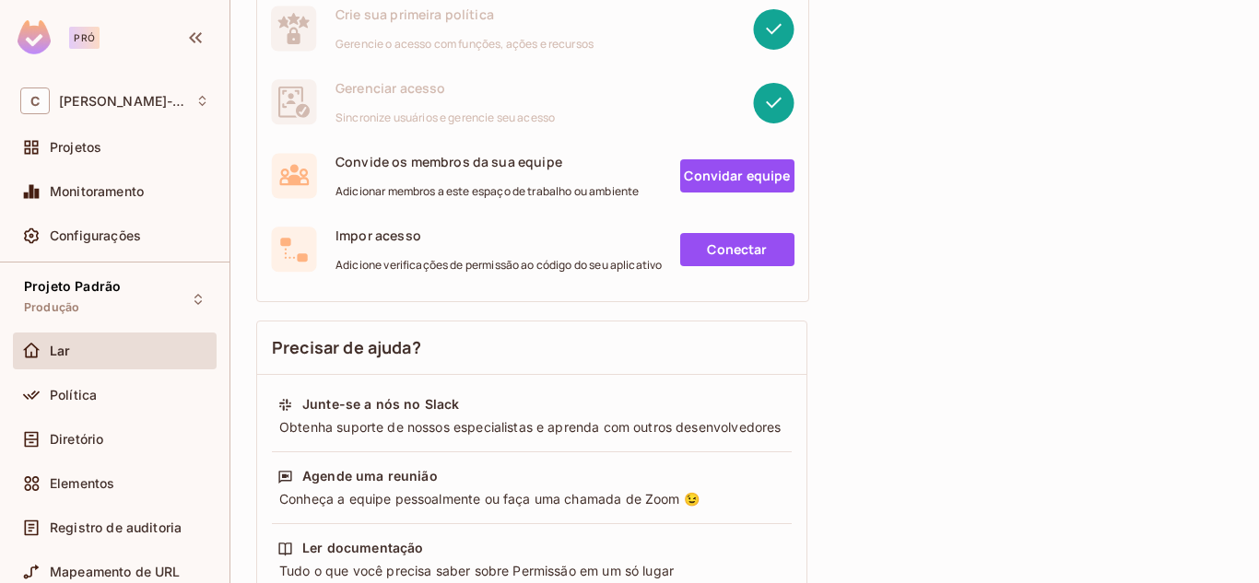
scroll to position [287, 0]
click at [720, 247] on font "Conectar" at bounding box center [737, 249] width 60 height 18
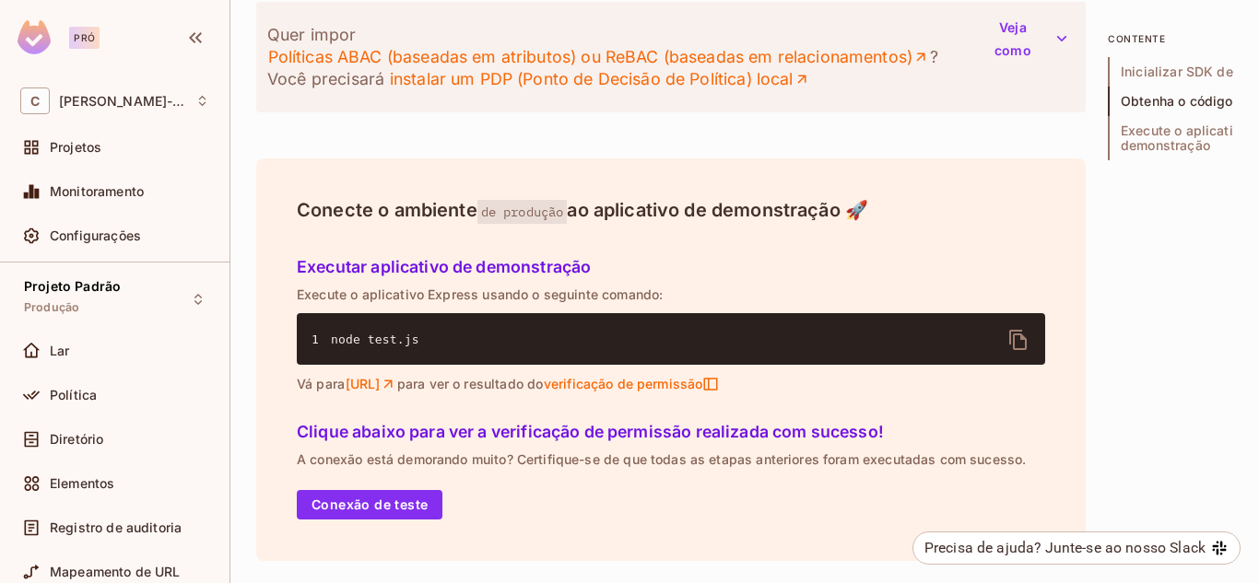
scroll to position [2487, 0]
click at [665, 313] on pre "1 node test.js" at bounding box center [671, 339] width 748 height 52
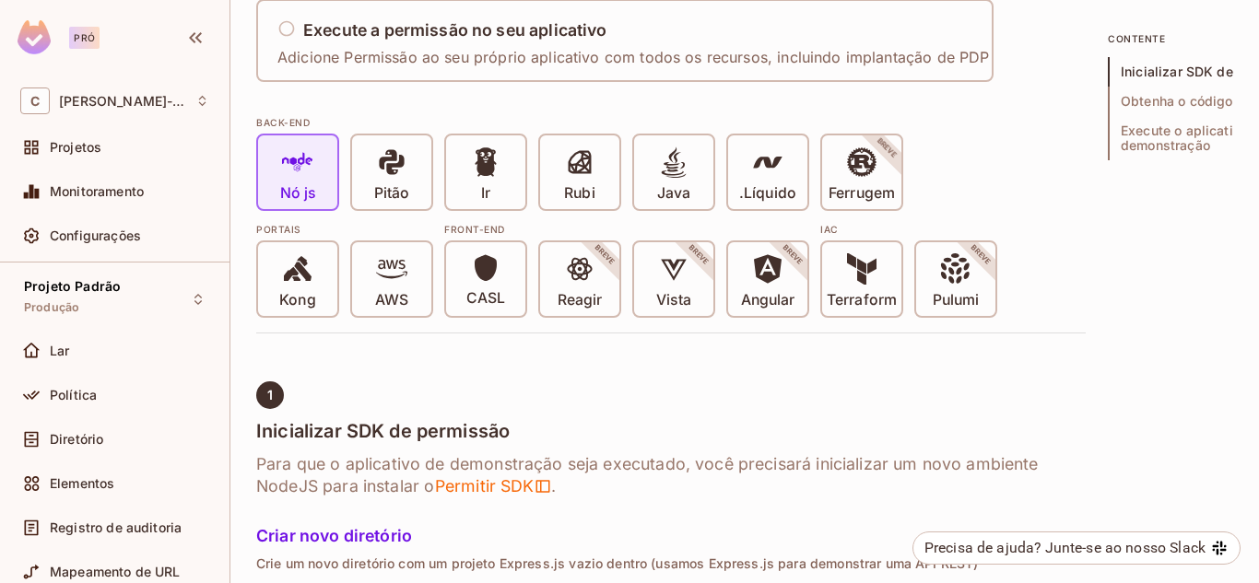
scroll to position [354, 0]
click at [497, 277] on icon at bounding box center [485, 268] width 29 height 29
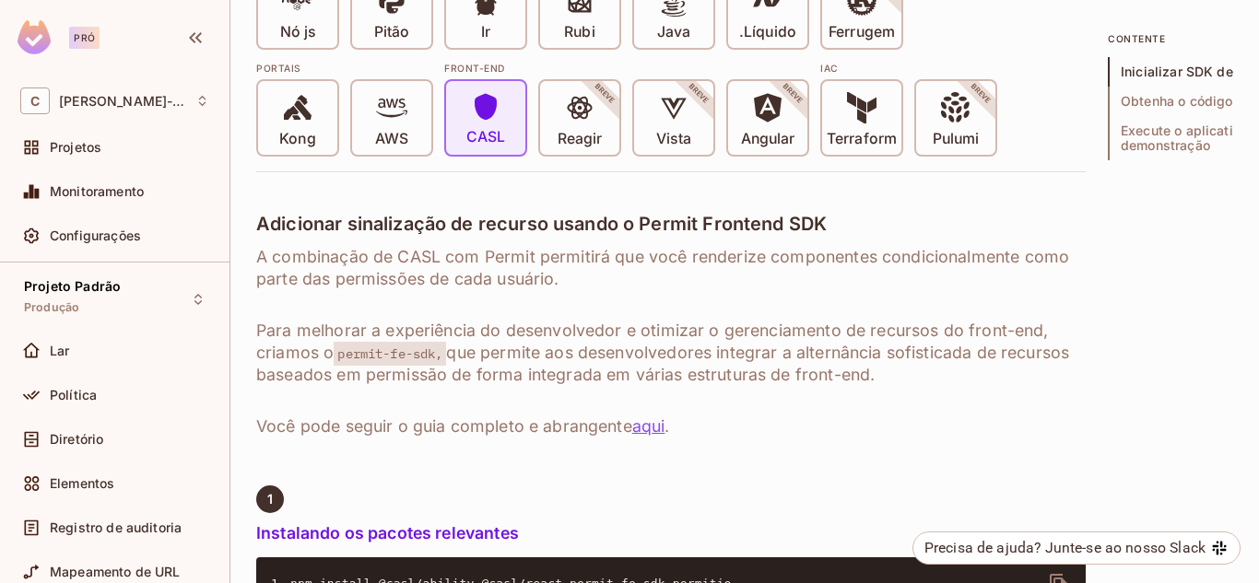
scroll to position [518, 0]
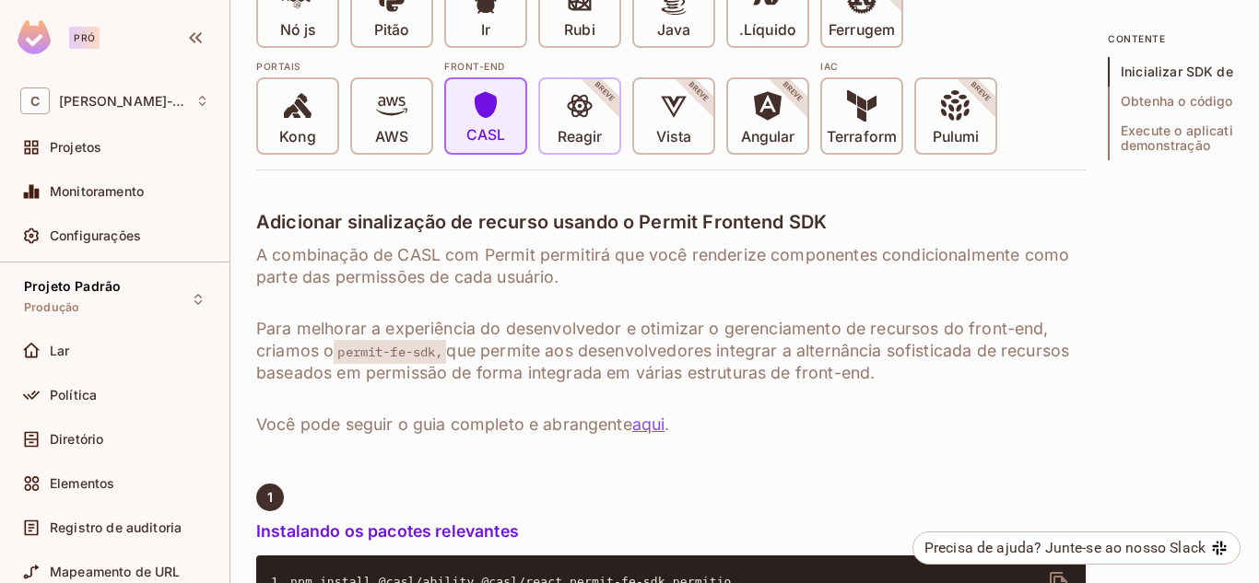
click at [562, 88] on div "Reagir BREVE" at bounding box center [579, 116] width 79 height 74
click at [583, 94] on icon at bounding box center [579, 105] width 31 height 31
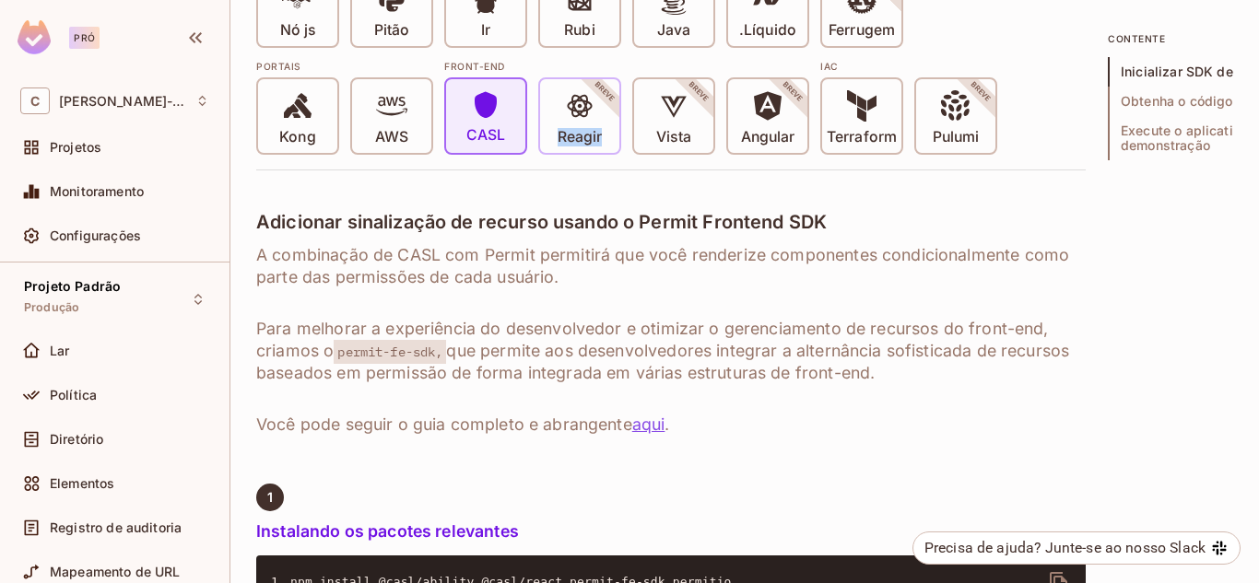
click at [583, 94] on icon at bounding box center [579, 105] width 31 height 31
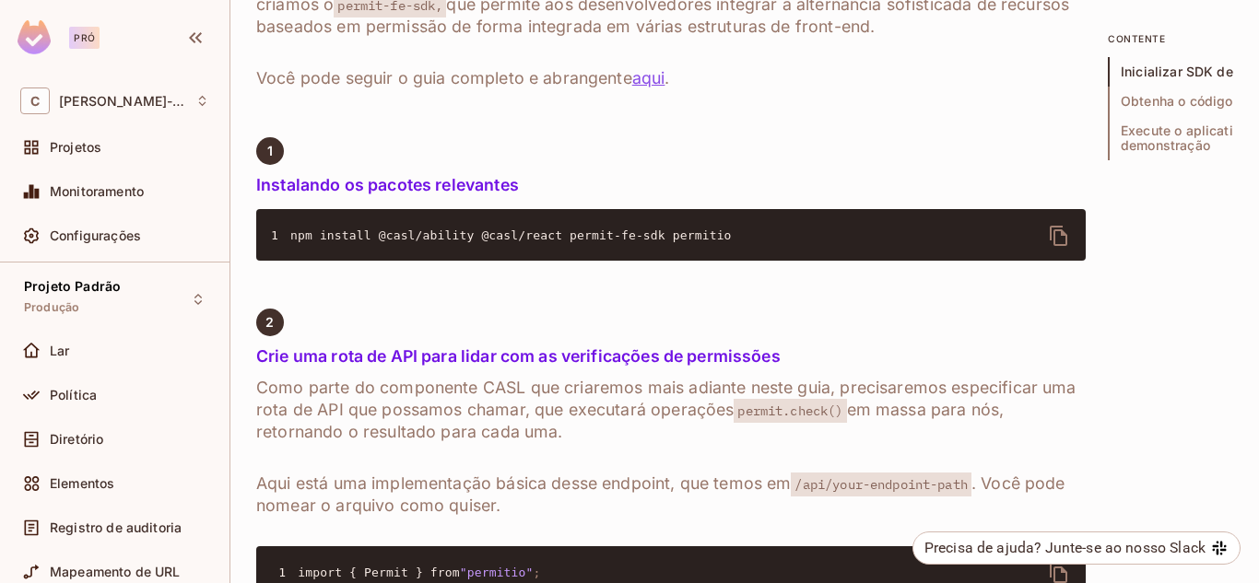
scroll to position [867, 0]
